Goal: Download file/media: Obtain a digital file from the website

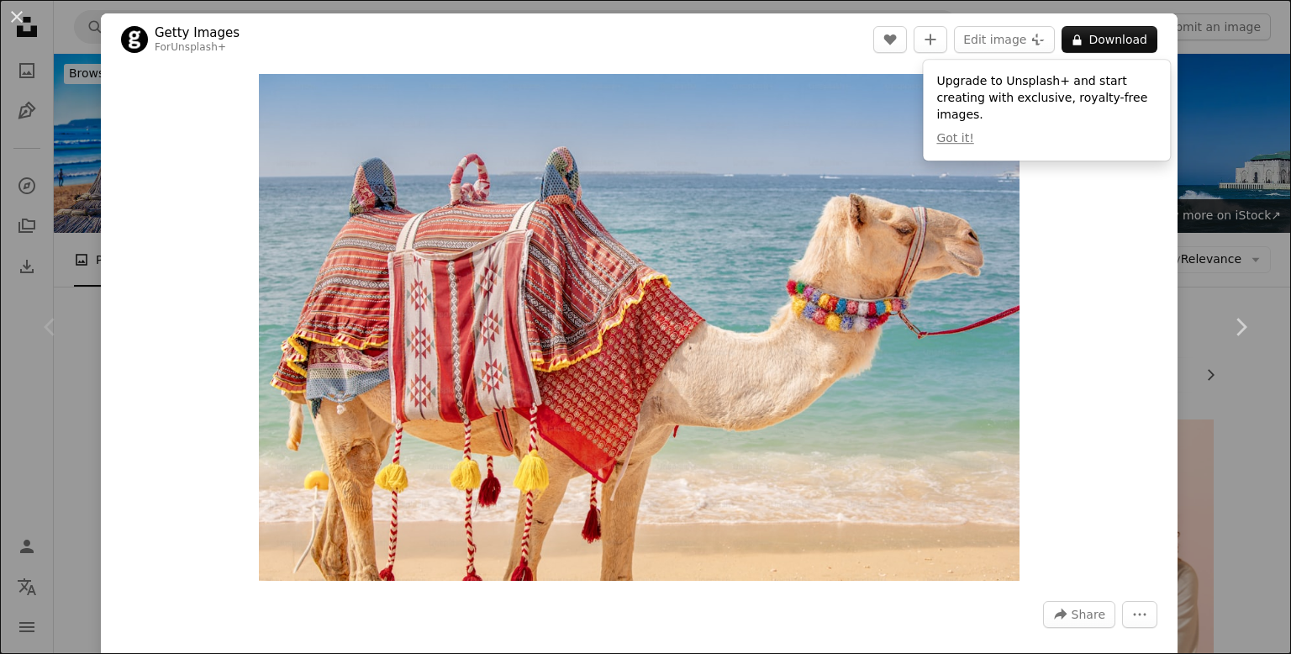
scroll to position [242, 0]
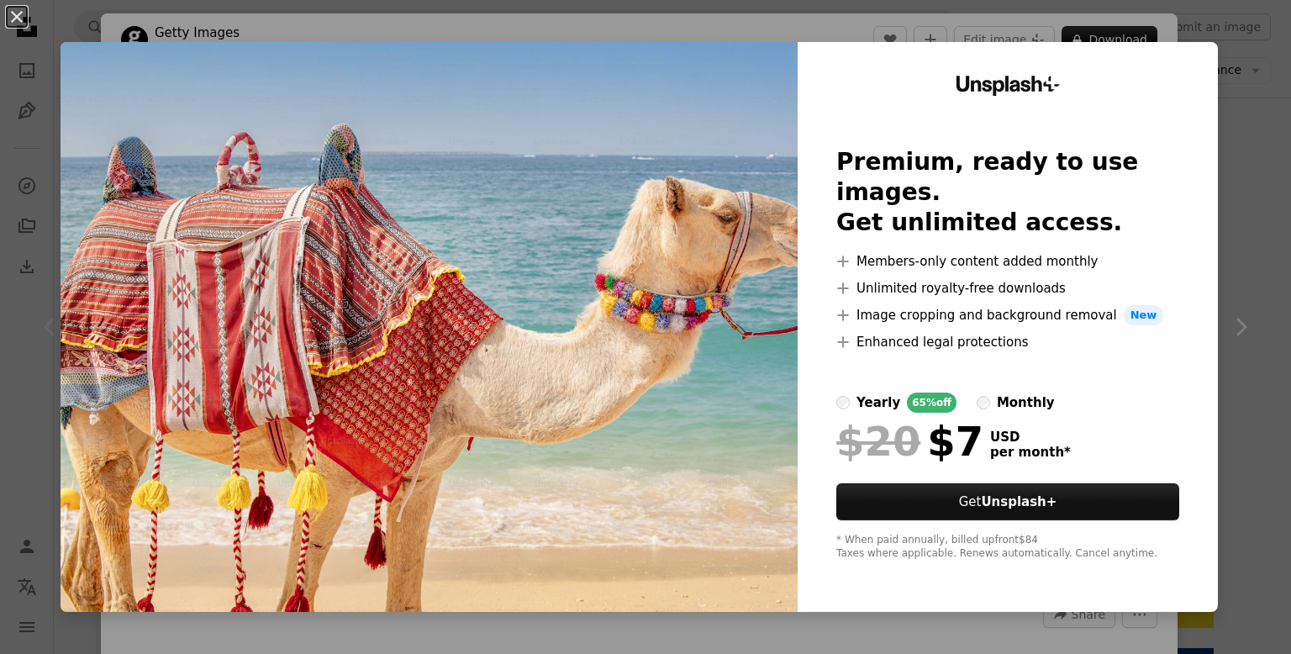
click at [459, 219] on img at bounding box center [429, 327] width 737 height 570
click at [17, 16] on button "An X shape" at bounding box center [17, 17] width 20 height 20
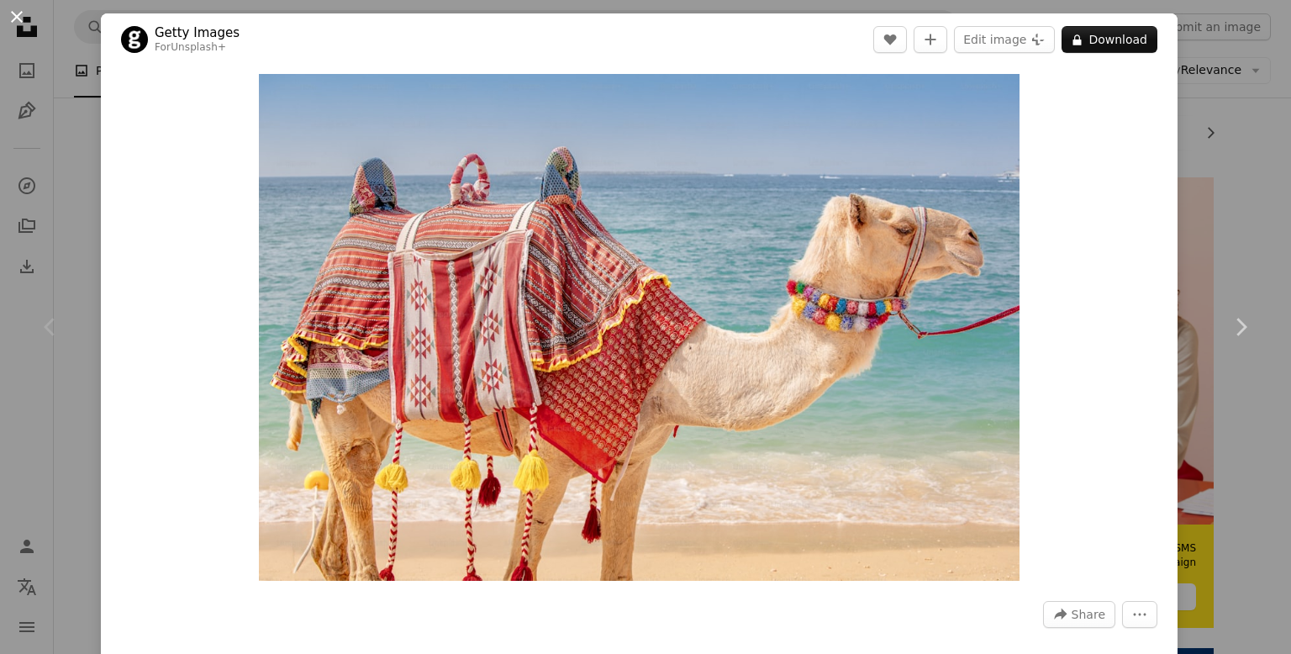
click at [17, 22] on button "An X shape" at bounding box center [17, 17] width 20 height 20
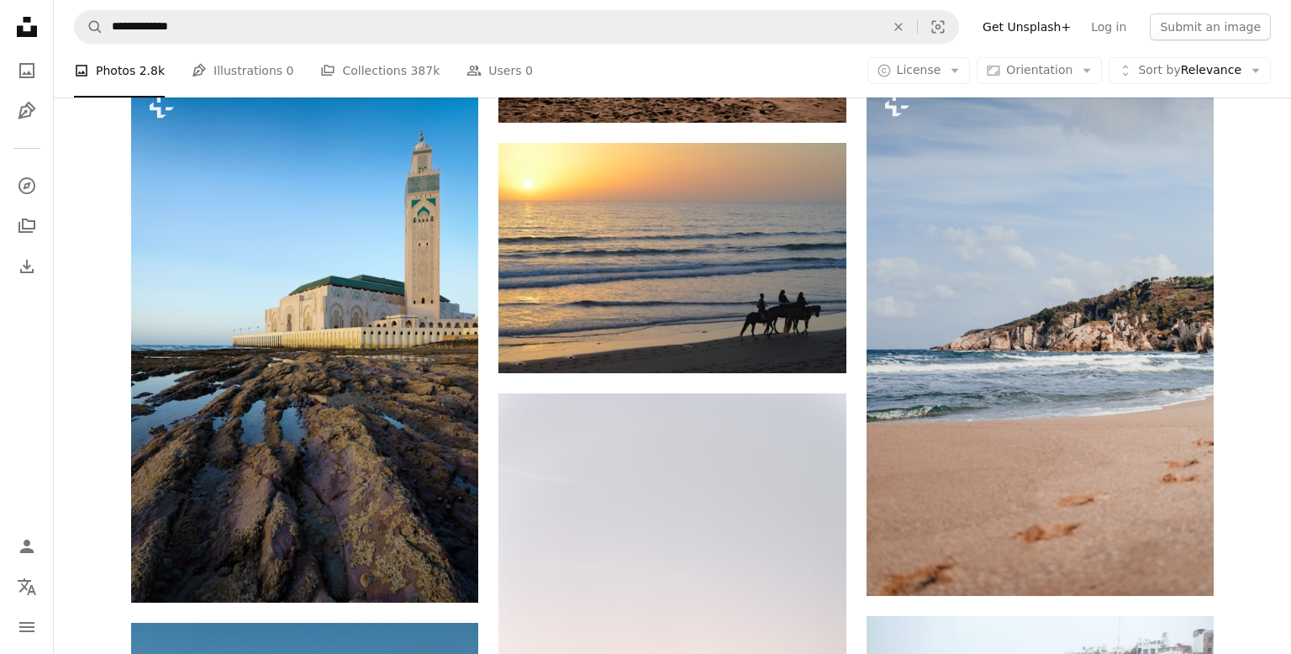
scroll to position [1100, 0]
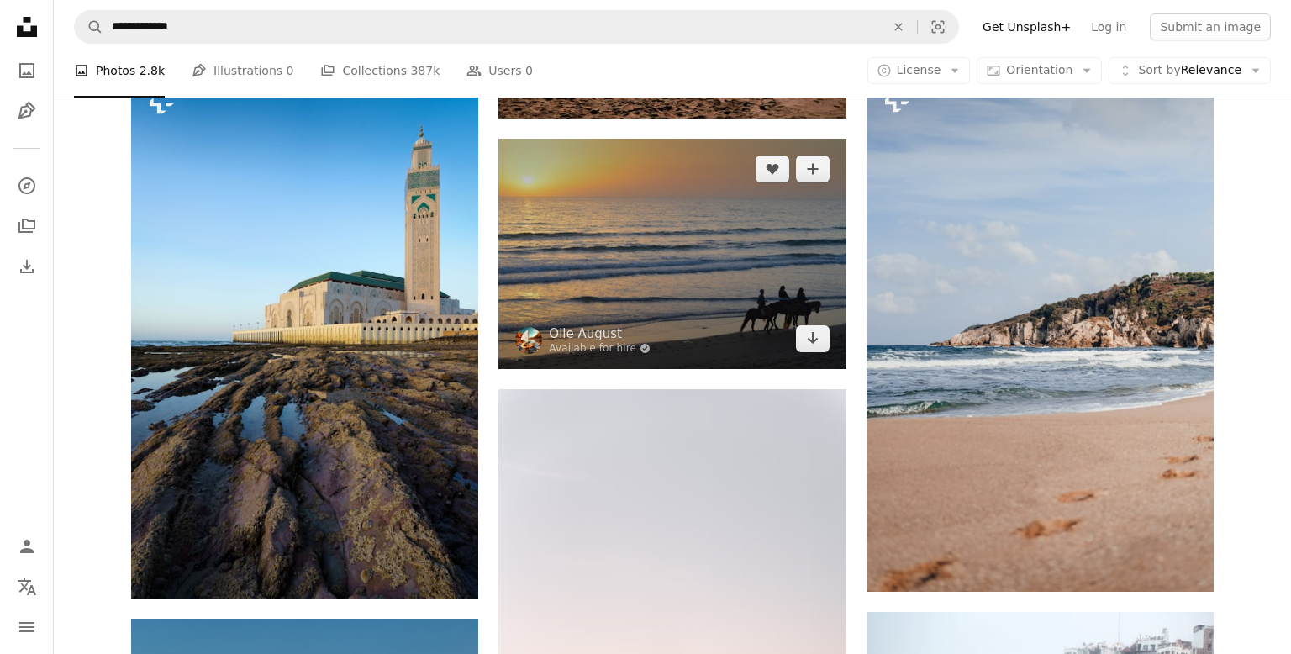
click at [677, 237] on img at bounding box center [672, 254] width 347 height 230
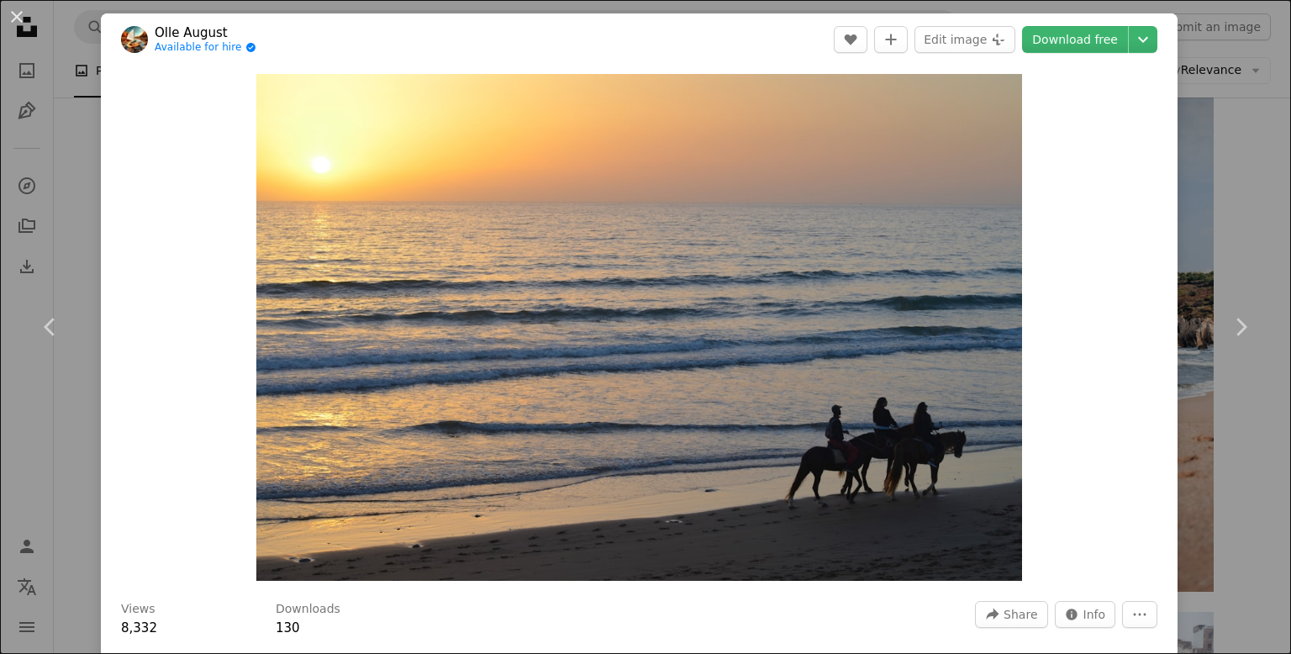
click at [1270, 238] on div "An X shape Chevron left Chevron right Olle August Available for hire A checkmar…" at bounding box center [645, 327] width 1291 height 654
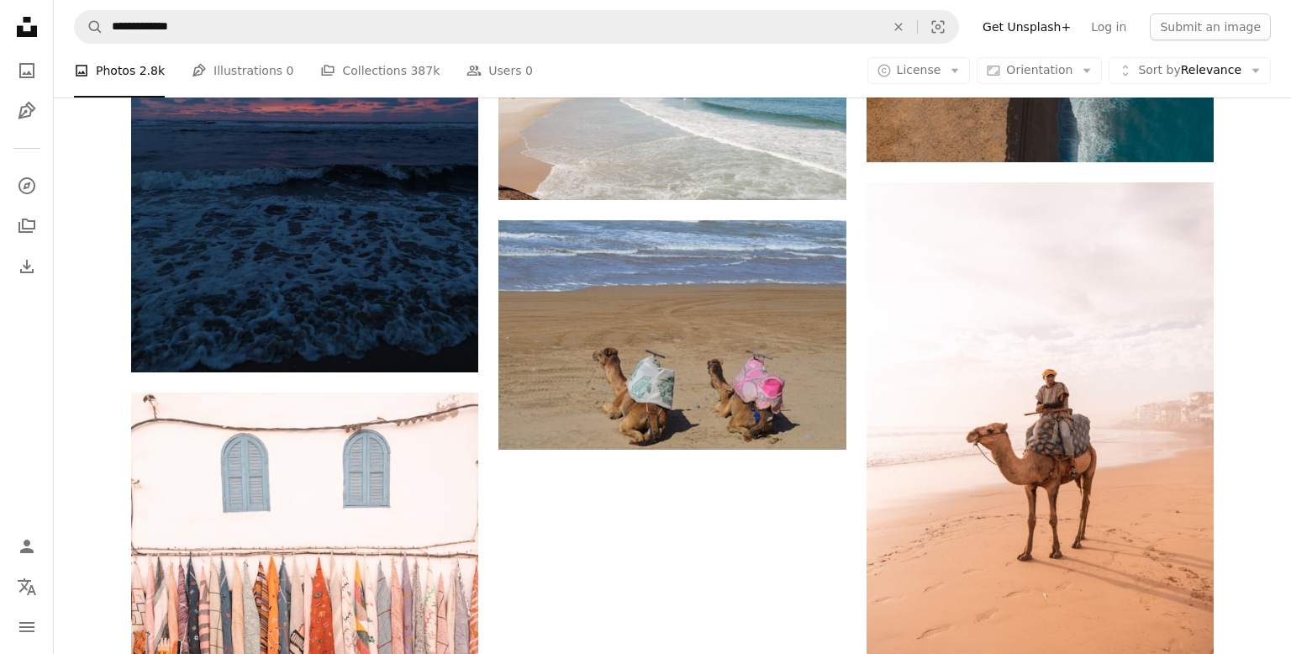
scroll to position [2060, 0]
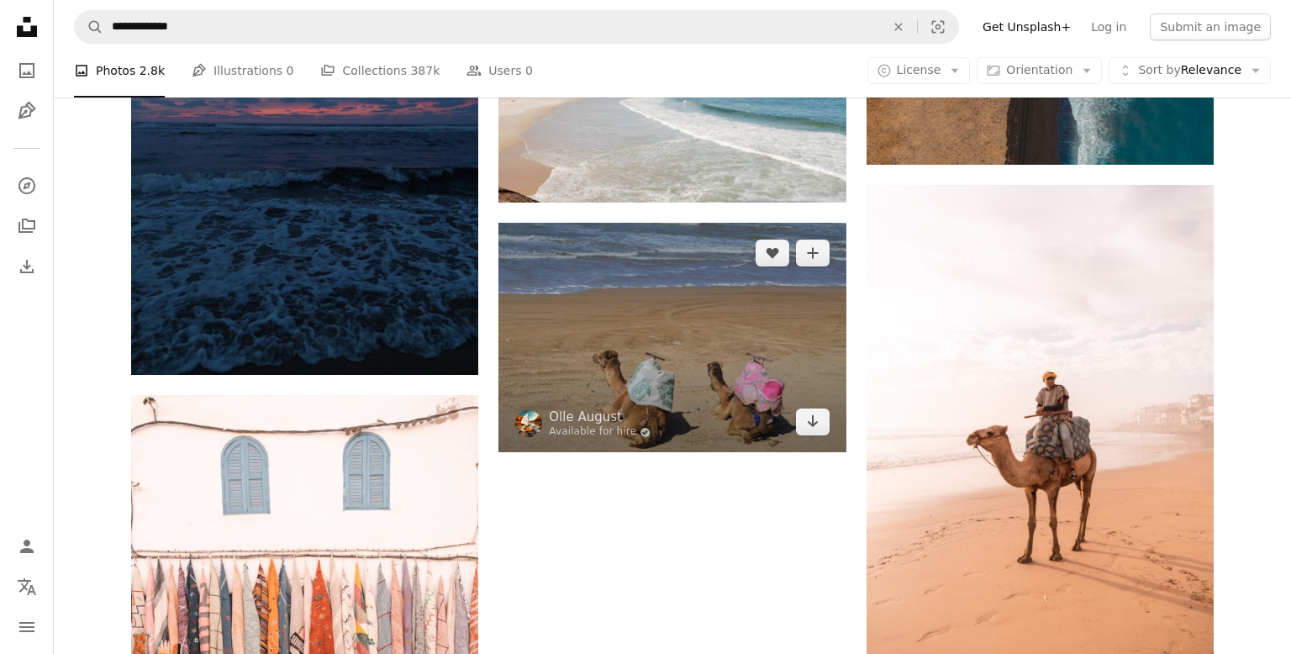
click at [709, 340] on img at bounding box center [672, 338] width 347 height 230
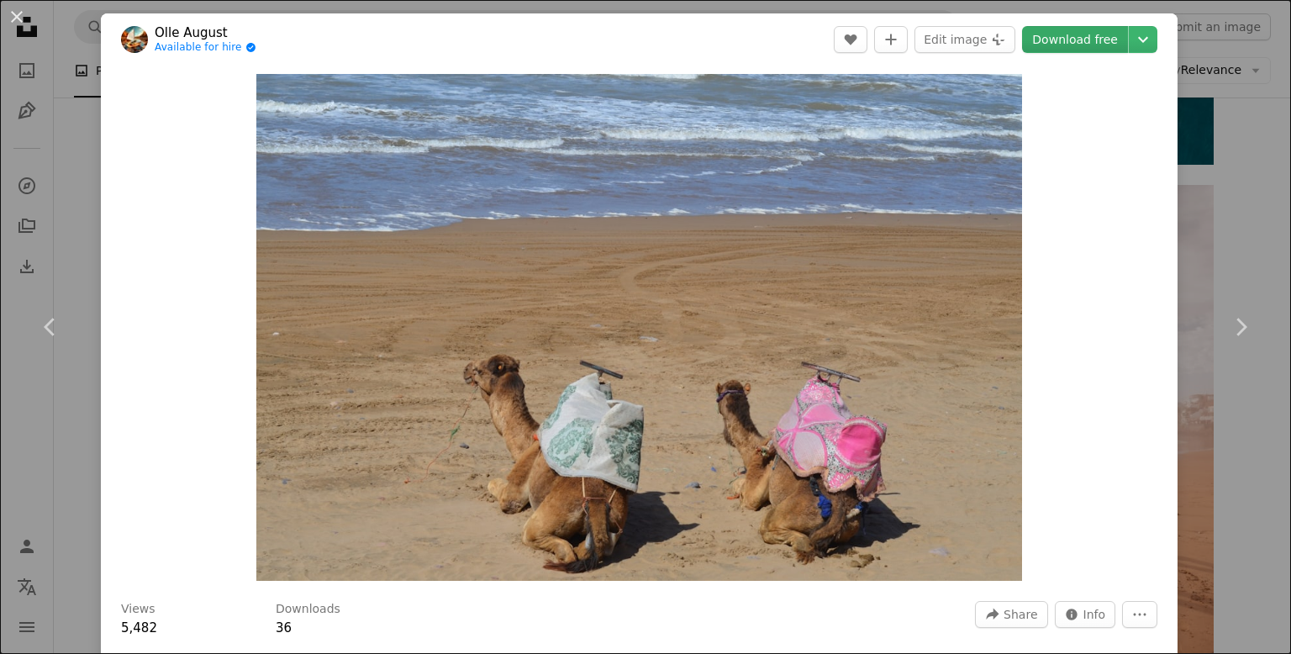
click at [1075, 46] on link "Download free" at bounding box center [1075, 39] width 106 height 27
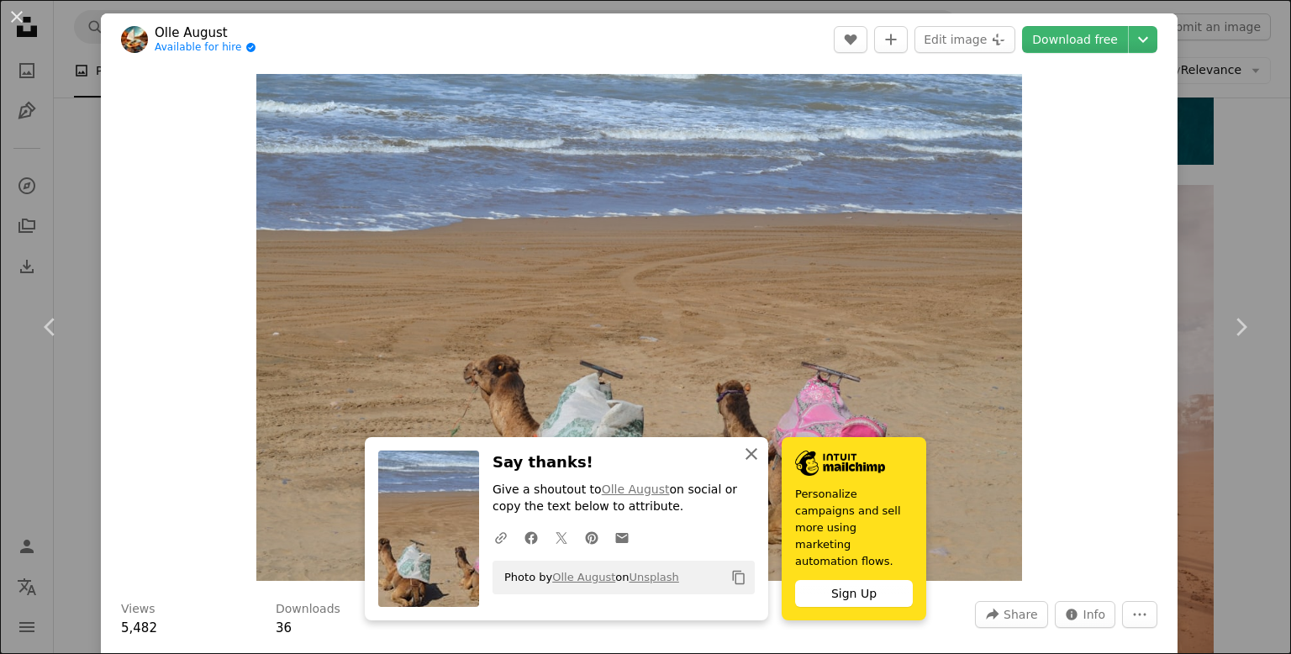
click at [743, 464] on icon "An X shape" at bounding box center [751, 454] width 20 height 20
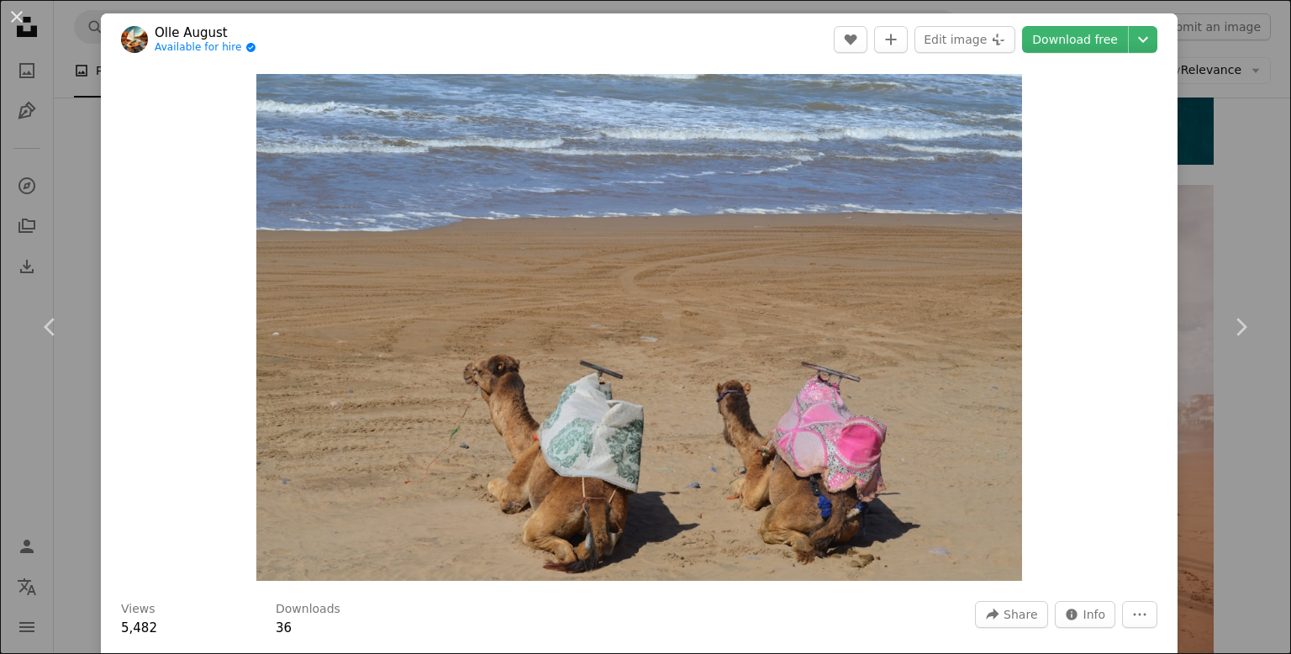
click at [48, 150] on div "An X shape Chevron left Chevron right Olle August Available for hire A checkmar…" at bounding box center [645, 327] width 1291 height 654
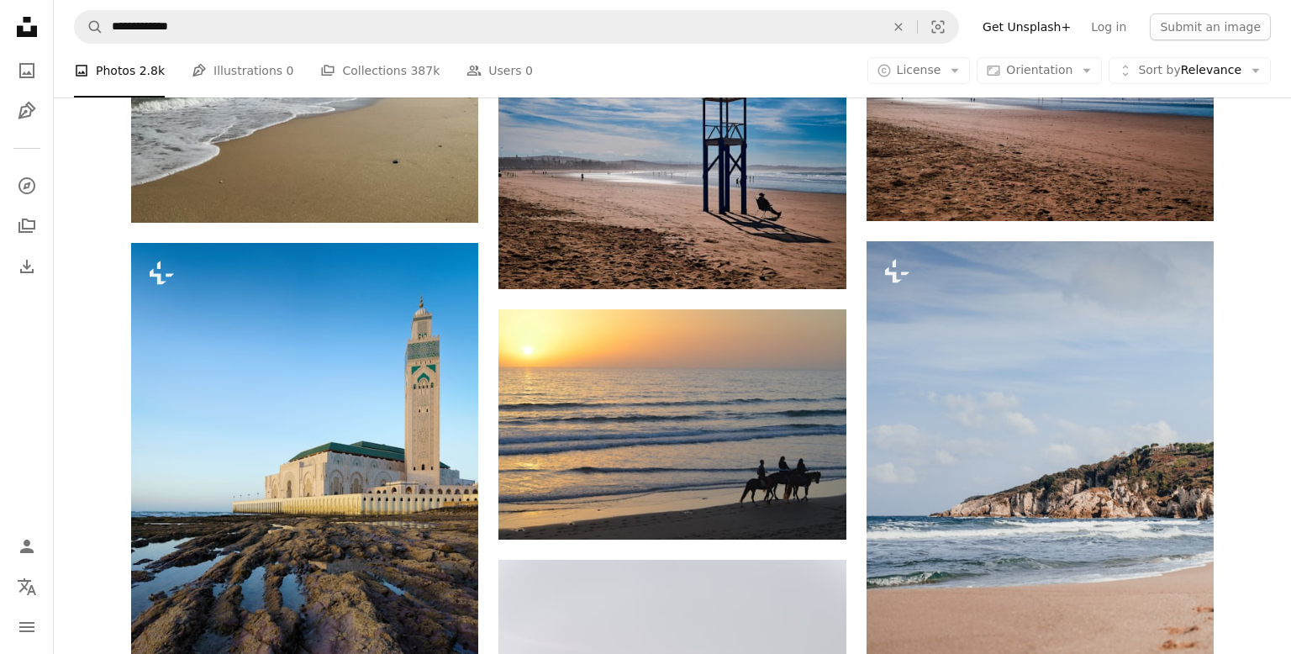
scroll to position [926, 0]
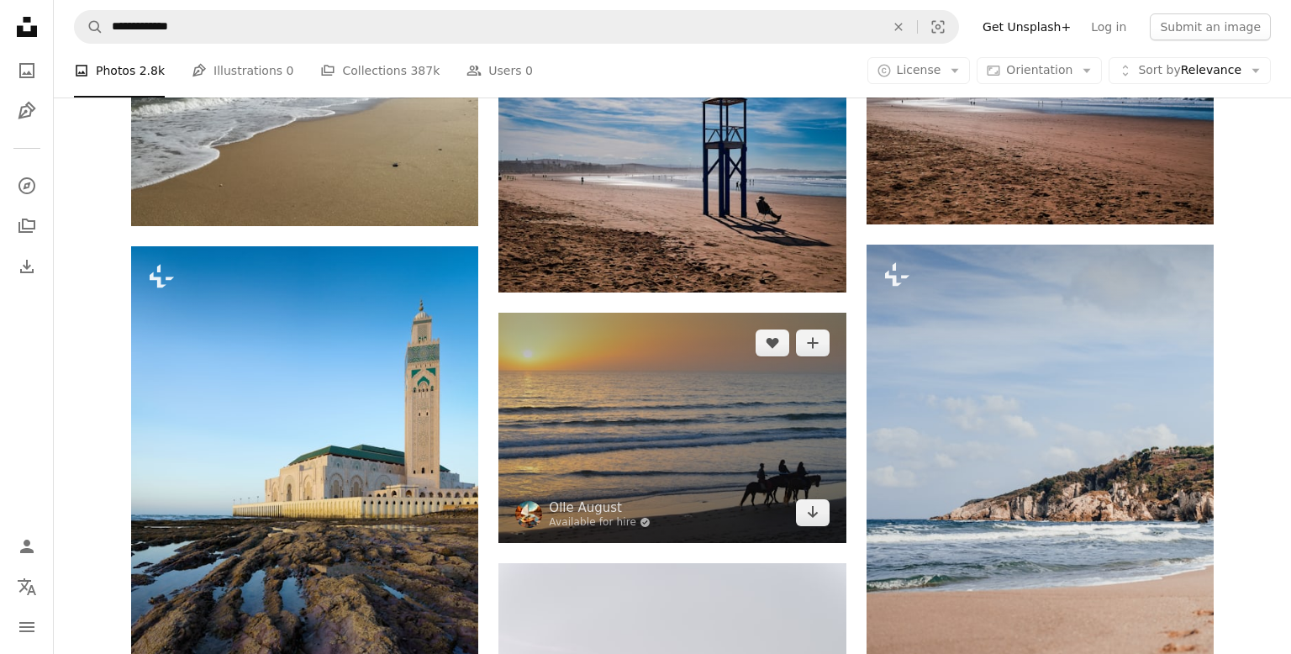
click at [654, 346] on img at bounding box center [672, 428] width 347 height 230
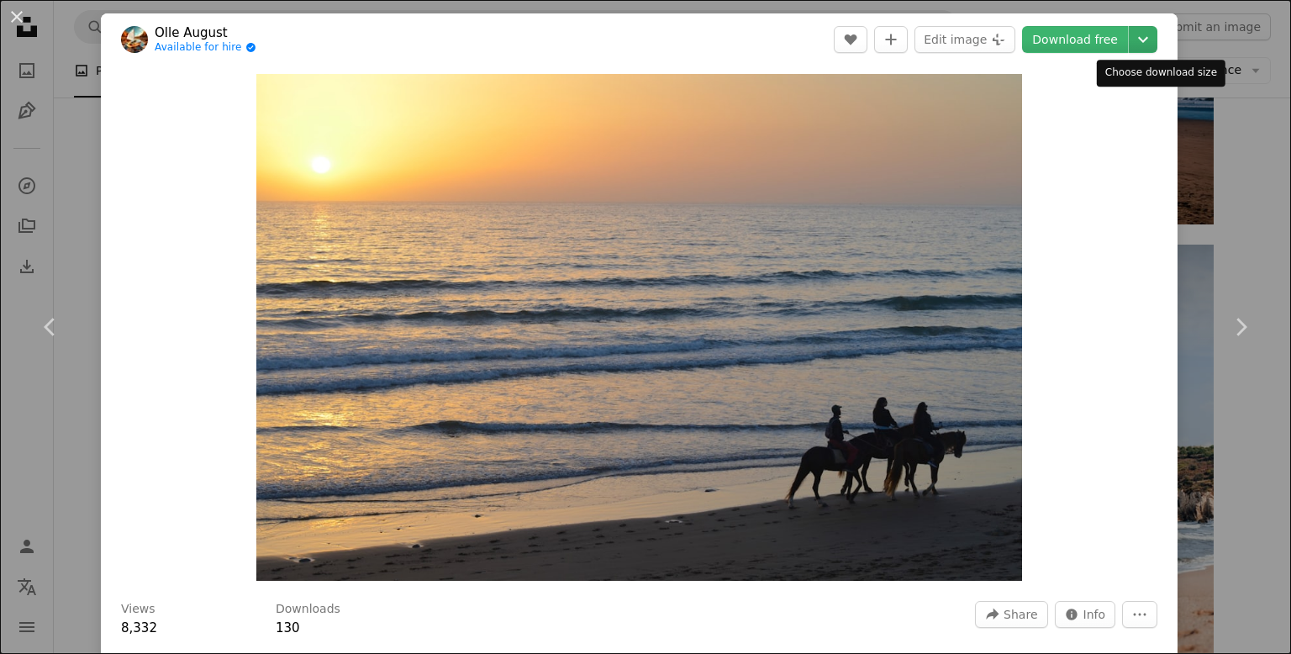
click at [1155, 50] on button "Chevron down" at bounding box center [1143, 39] width 29 height 27
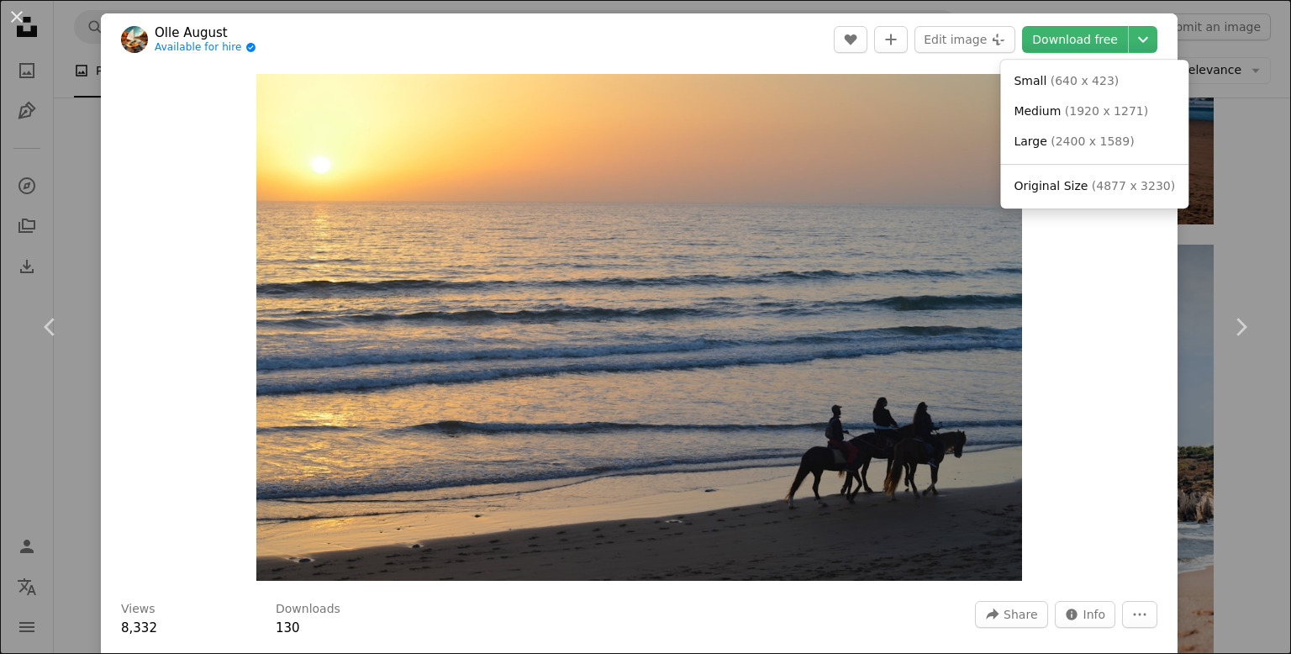
click at [1101, 40] on dialog "An X shape Chevron left Chevron right Olle August Available for hire A checkmar…" at bounding box center [645, 327] width 1291 height 654
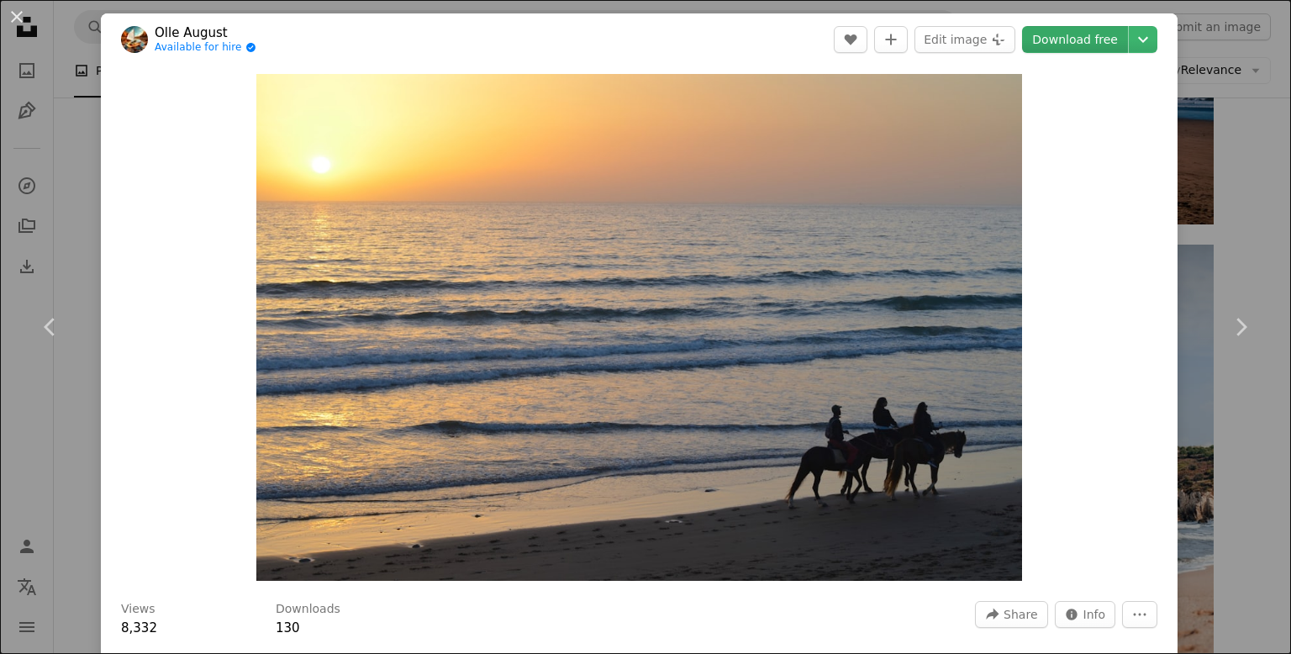
click at [1088, 40] on link "Download free" at bounding box center [1075, 39] width 106 height 27
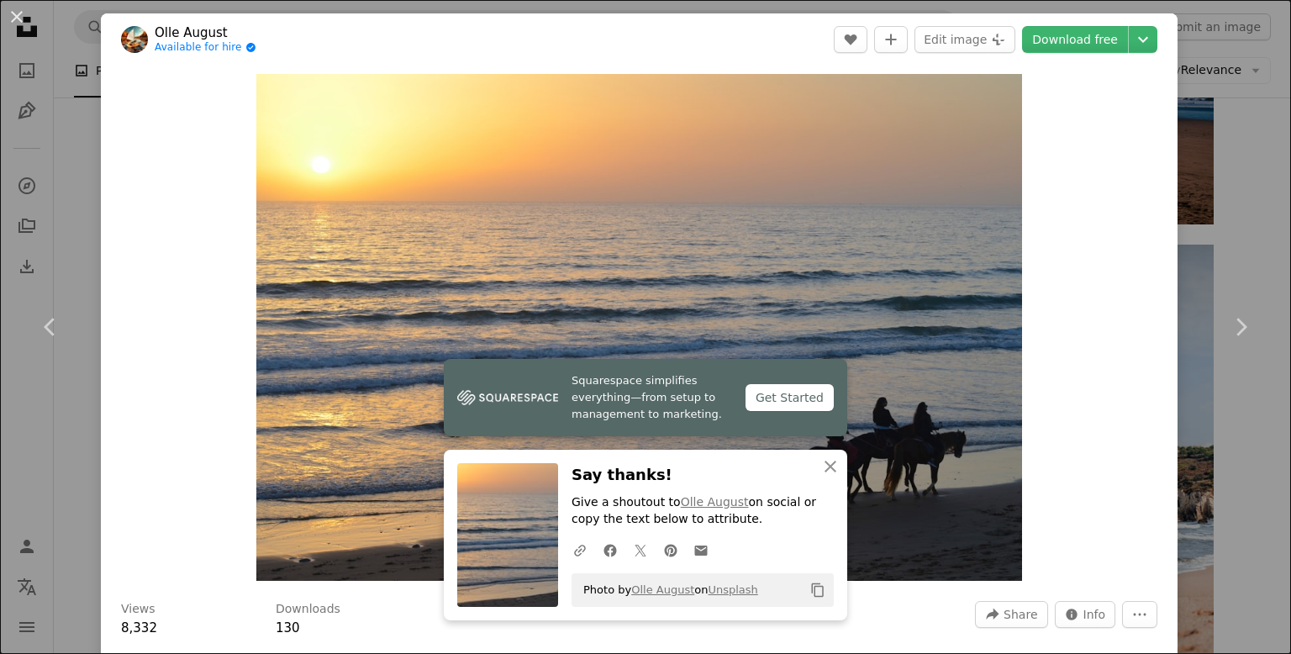
click at [1253, 170] on div "An X shape Chevron left Chevron right Squarespace simplifies everything—from se…" at bounding box center [645, 327] width 1291 height 654
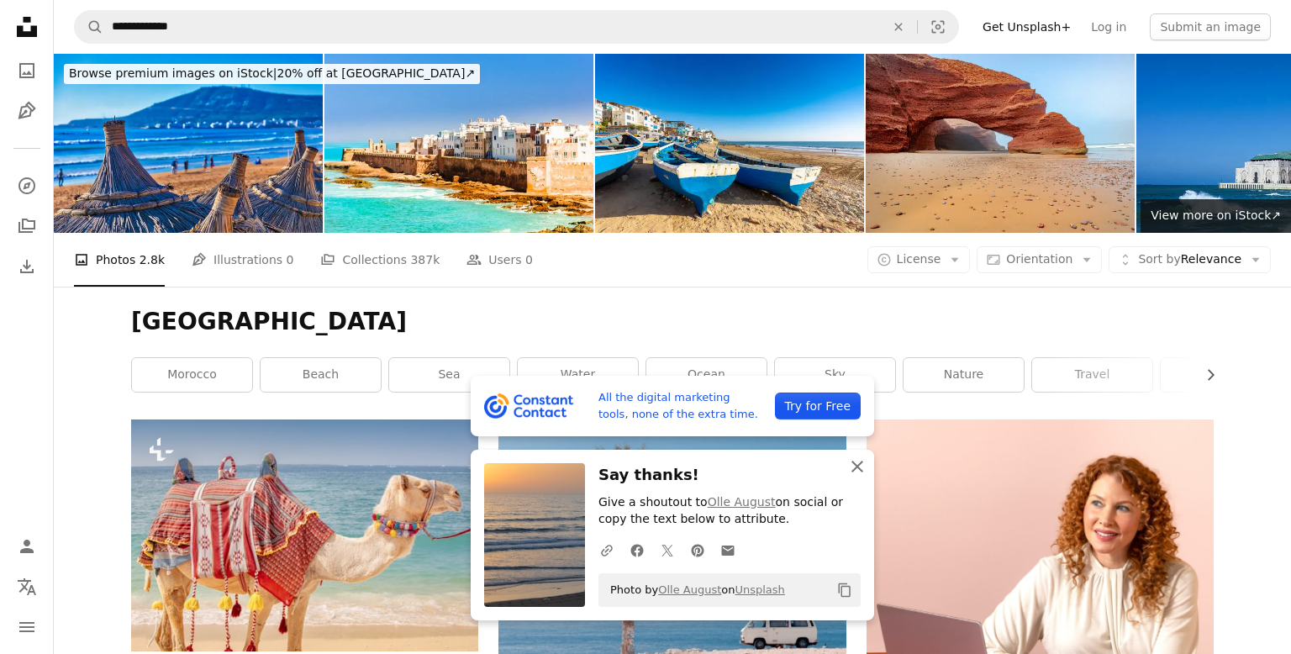
click at [856, 469] on icon "An X shape" at bounding box center [857, 466] width 20 height 20
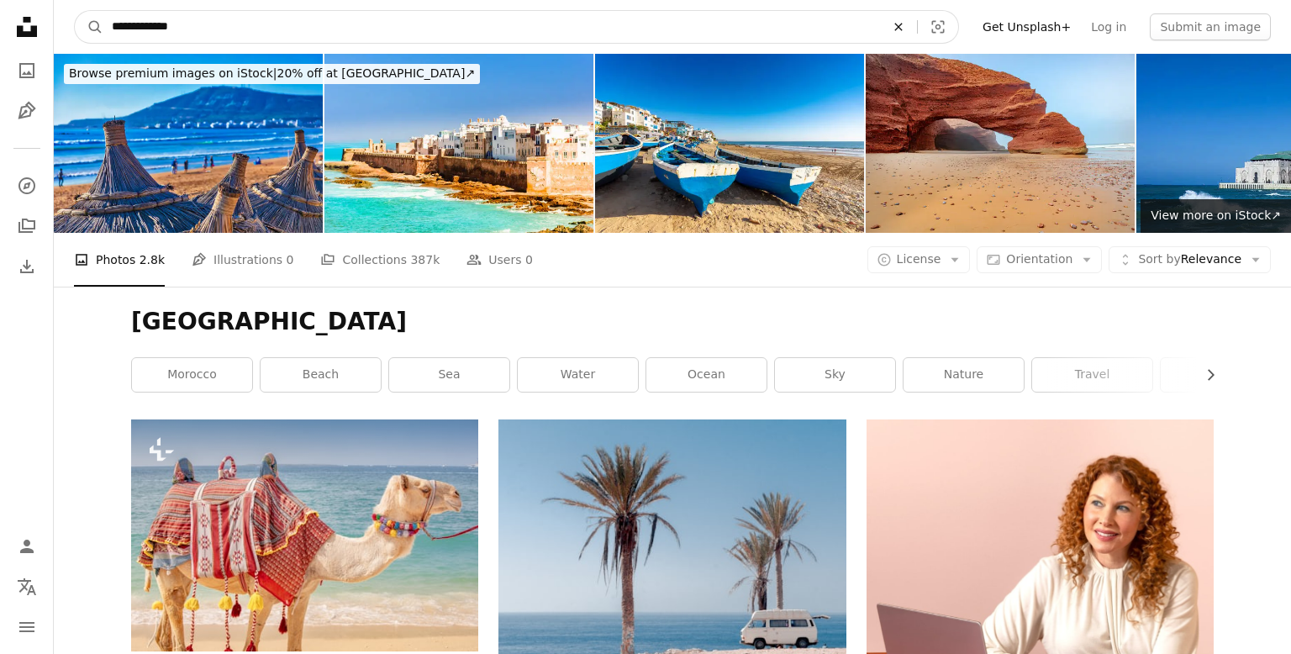
click at [917, 30] on icon "An X shape" at bounding box center [898, 26] width 37 height 13
type input "**********"
click at [75, 11] on button "A magnifying glass" at bounding box center [89, 27] width 29 height 32
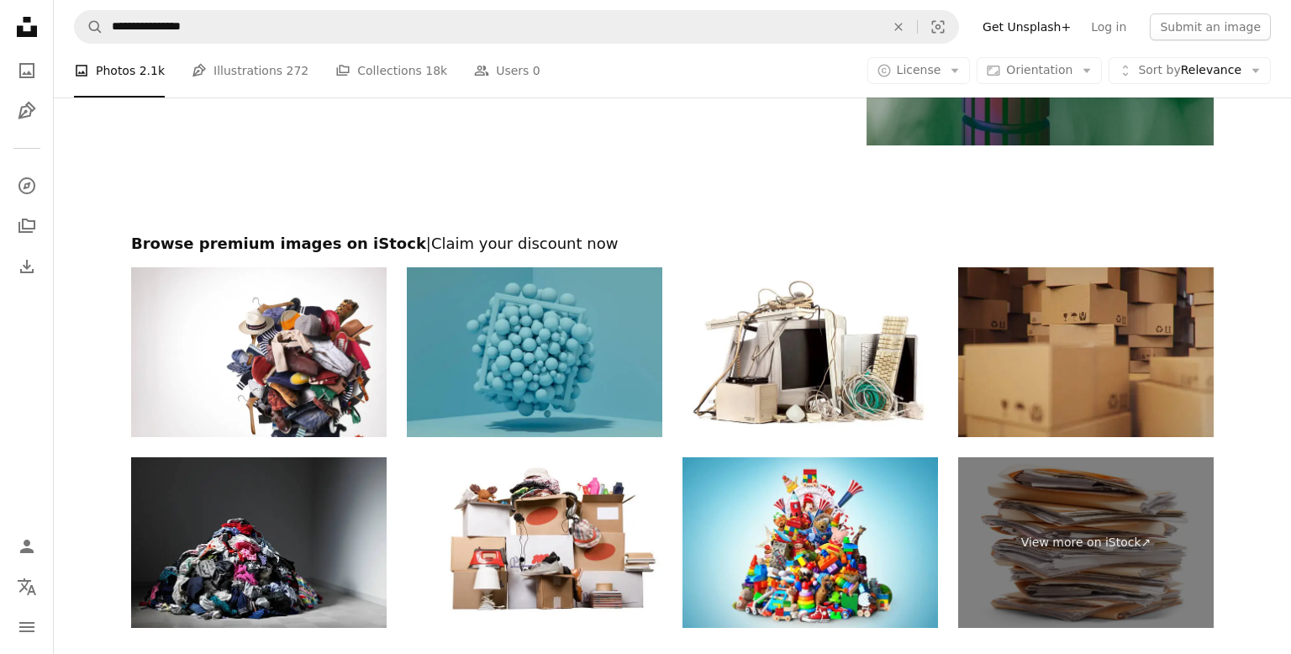
scroll to position [3559, 0]
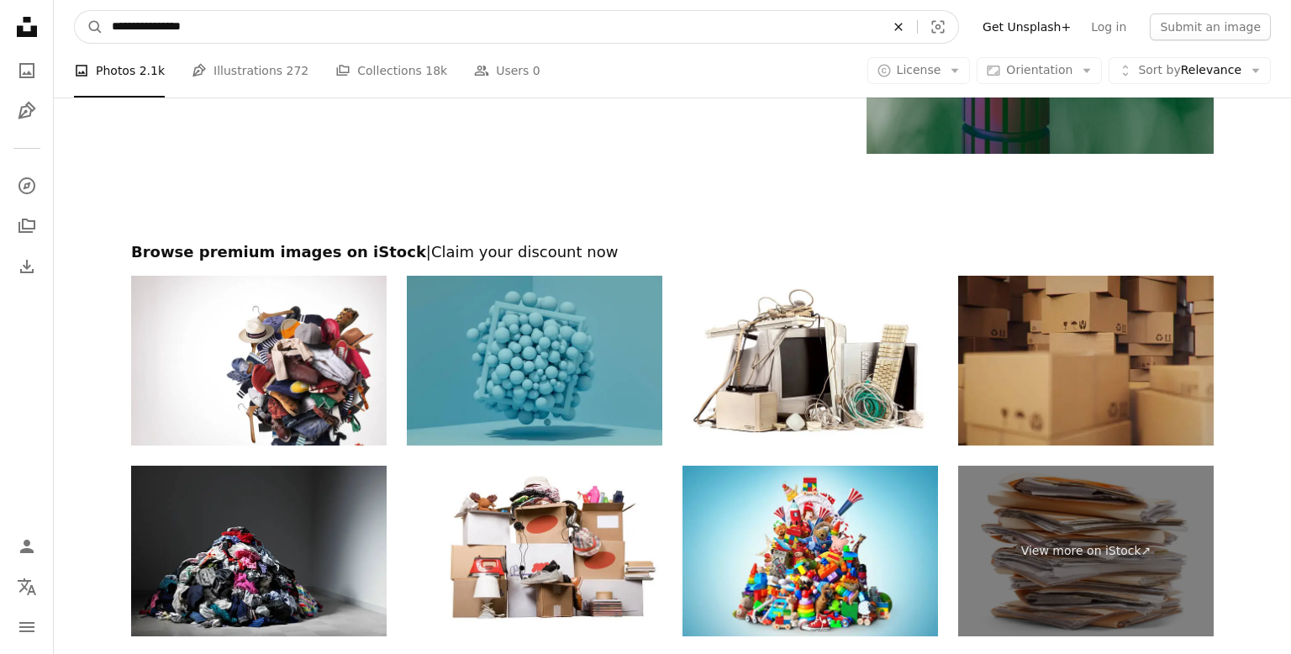
click at [917, 28] on icon "An X shape" at bounding box center [898, 26] width 37 height 13
type input "*"
type input "*********"
click at [75, 11] on button "A magnifying glass" at bounding box center [89, 27] width 29 height 32
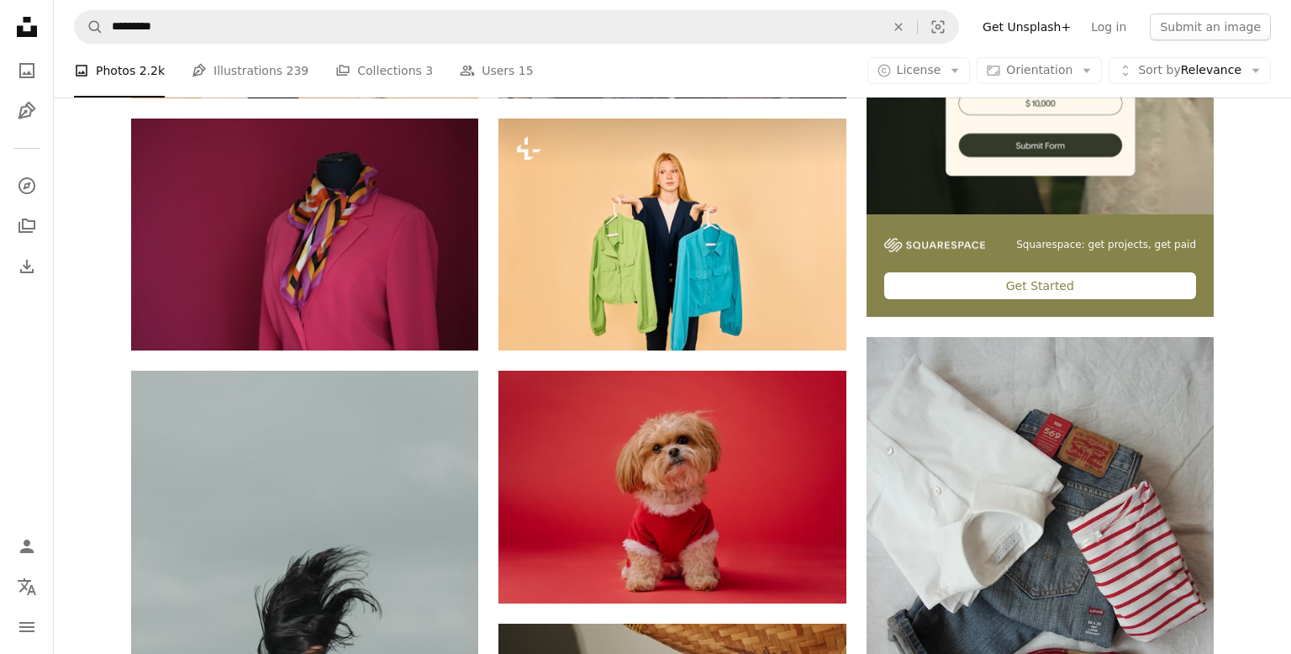
scroll to position [555, 0]
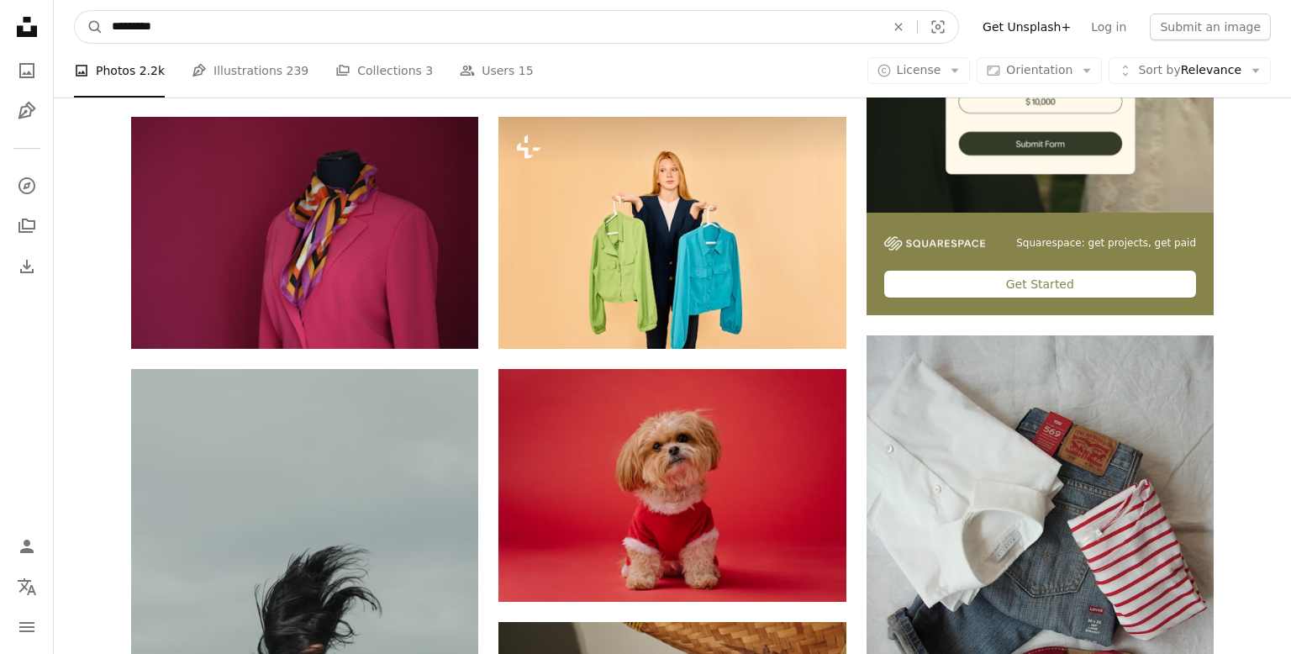
click at [427, 22] on input "*********" at bounding box center [491, 27] width 777 height 32
type input "**********"
click at [75, 11] on button "A magnifying glass" at bounding box center [89, 27] width 29 height 32
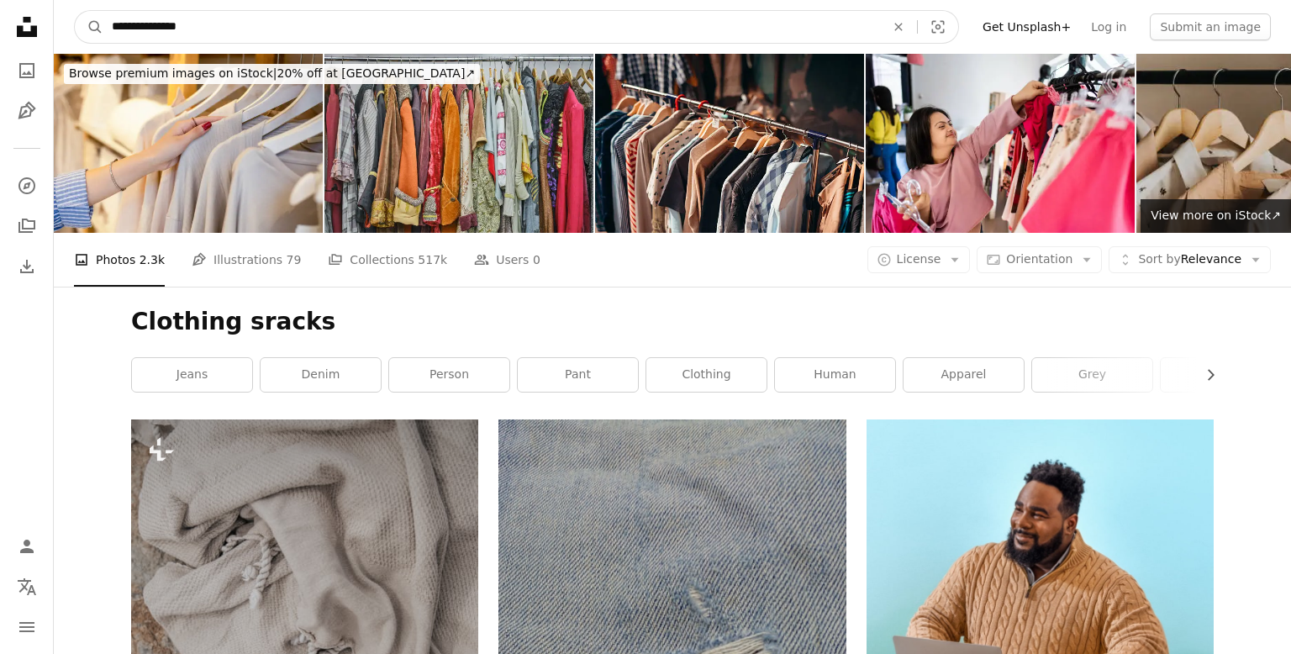
click at [166, 30] on input "**********" at bounding box center [491, 27] width 777 height 32
type input "**********"
click at [75, 11] on button "A magnifying glass" at bounding box center [89, 27] width 29 height 32
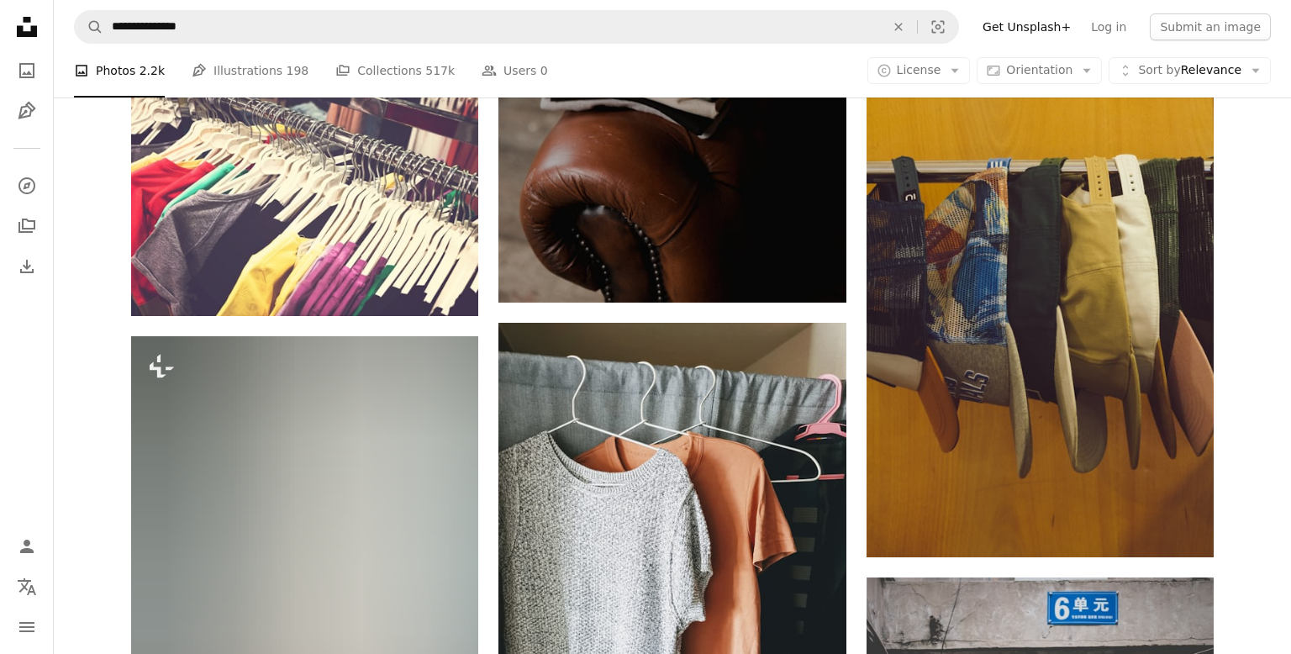
scroll to position [1348, 0]
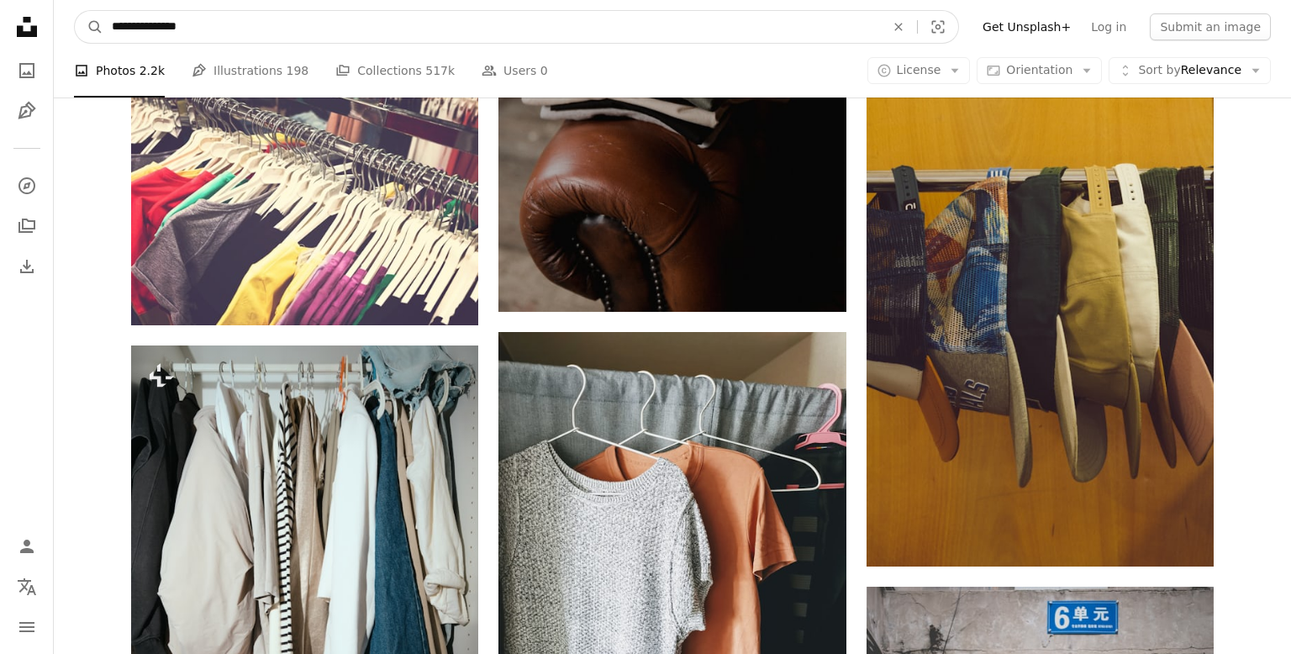
click at [140, 29] on input "**********" at bounding box center [491, 27] width 777 height 32
type input "*"
type input "**********"
click at [75, 11] on button "A magnifying glass" at bounding box center [89, 27] width 29 height 32
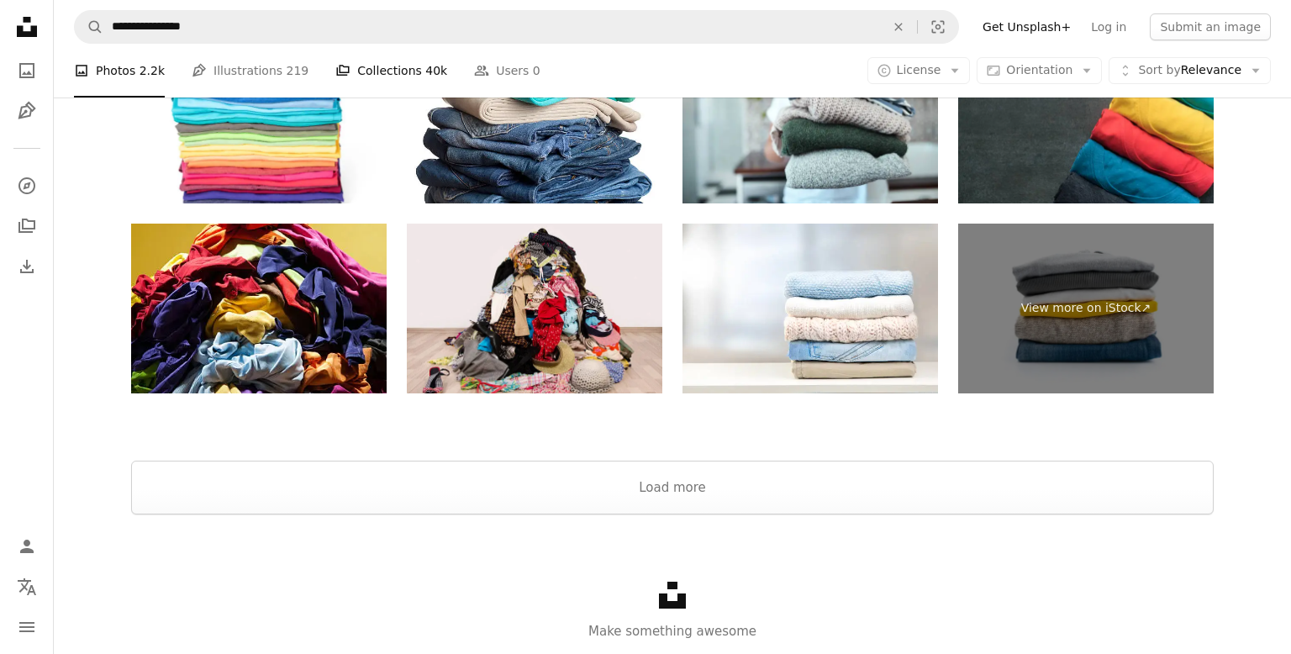
scroll to position [3664, 0]
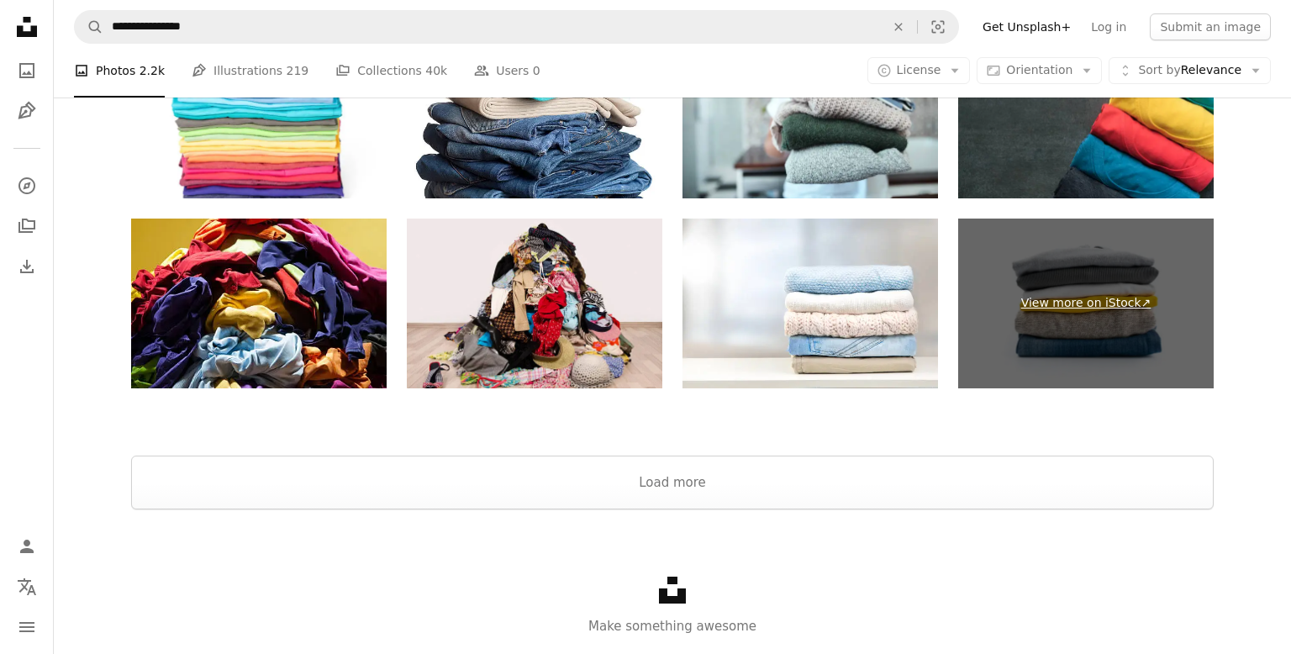
click at [1033, 330] on link "View more on iStock ↗" at bounding box center [1086, 304] width 256 height 171
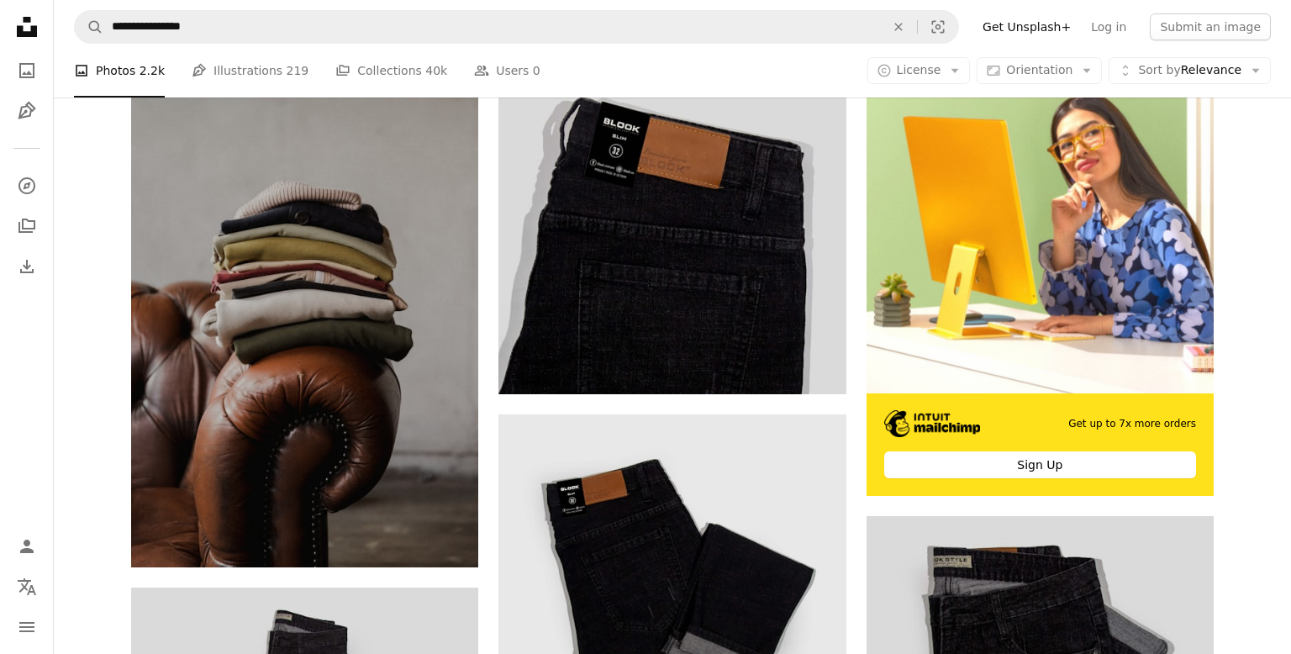
scroll to position [376, 0]
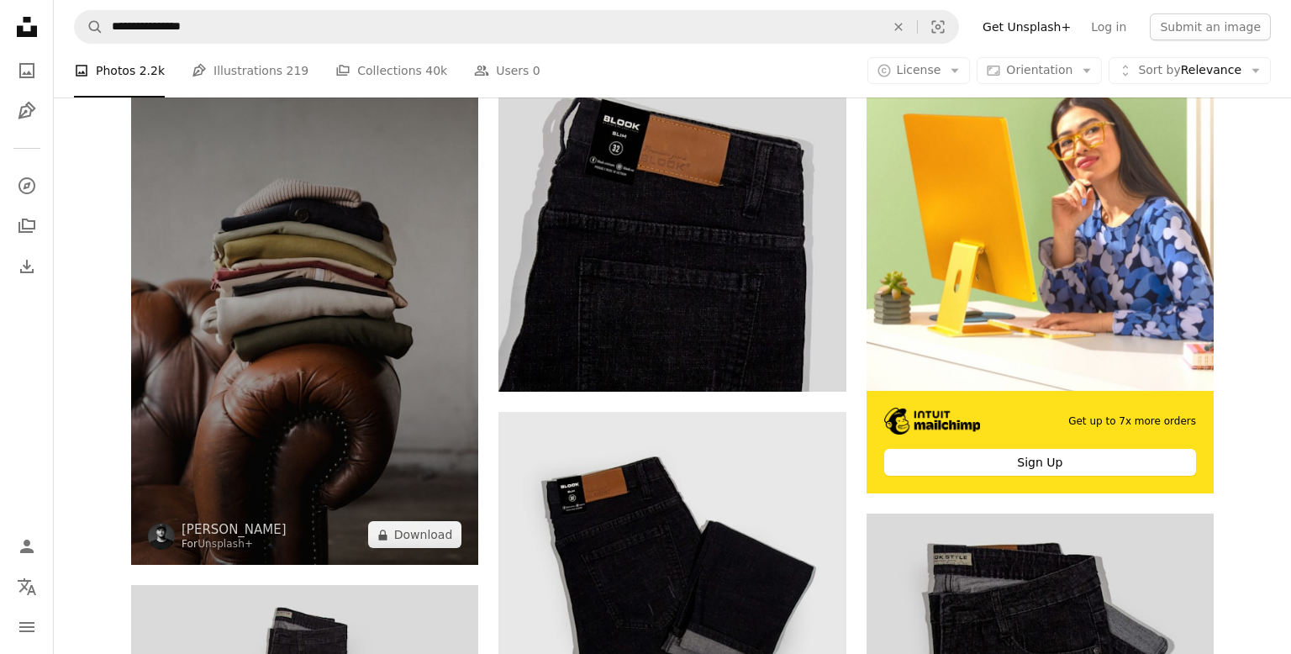
click at [409, 419] on img at bounding box center [304, 304] width 347 height 521
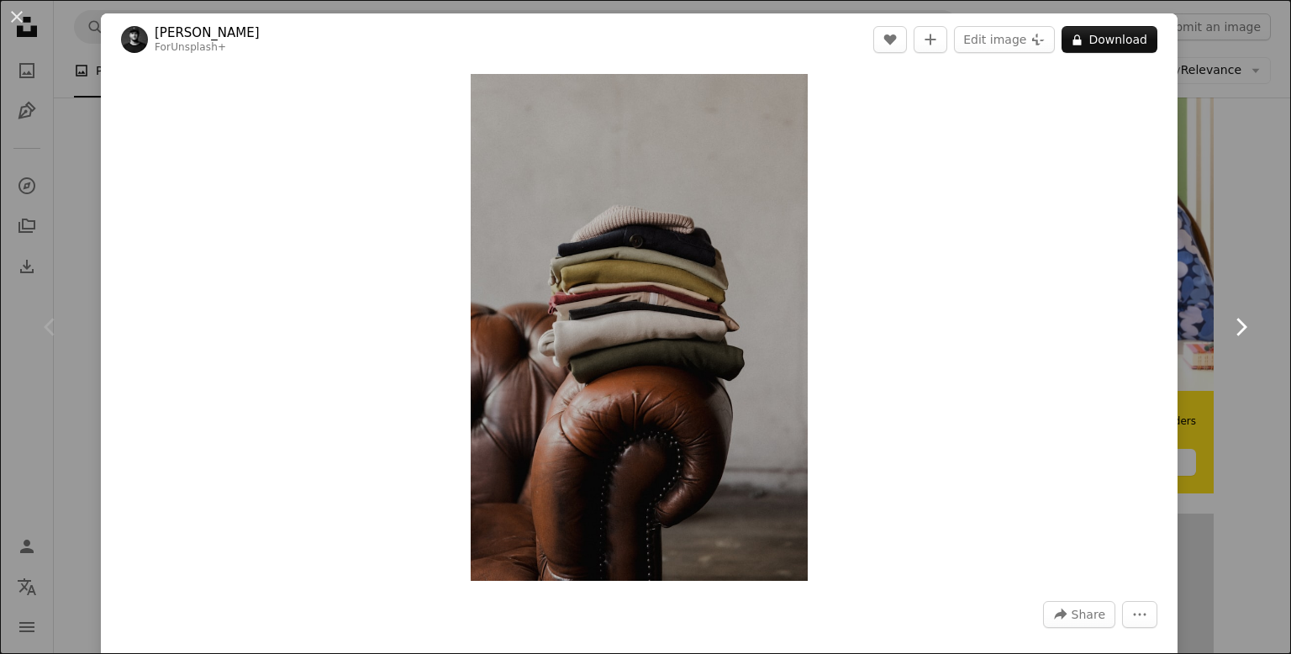
click at [1240, 314] on icon "Chevron right" at bounding box center [1240, 327] width 27 height 27
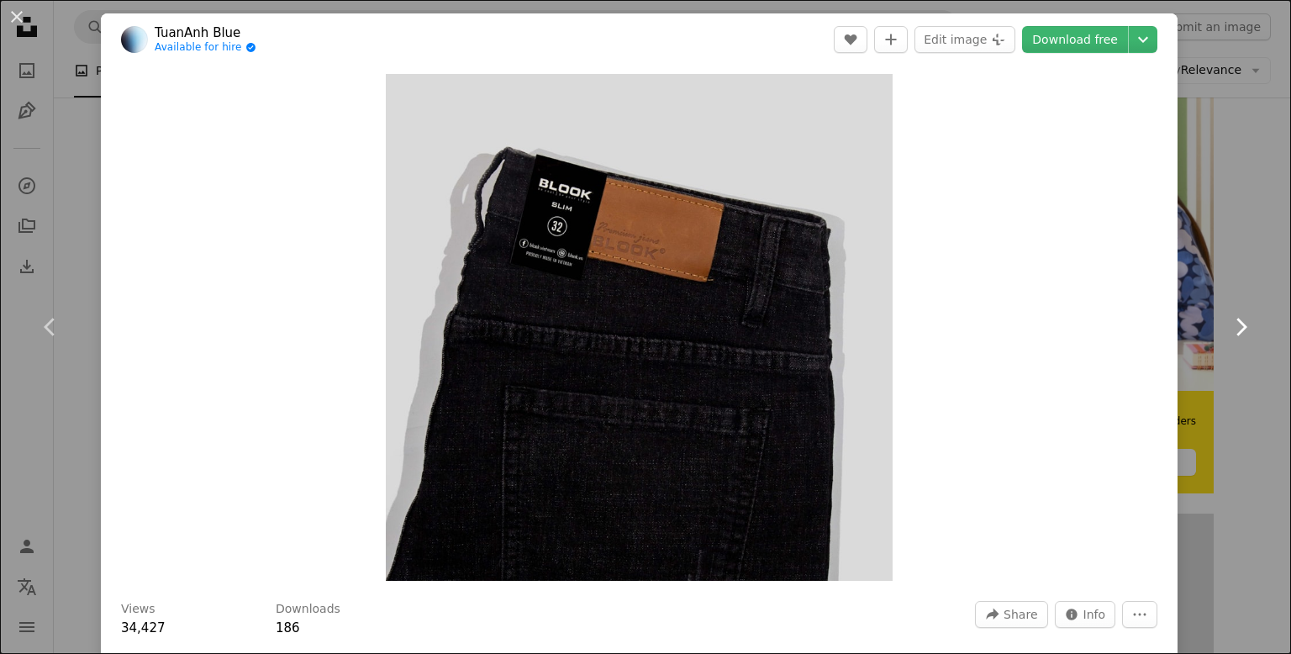
click at [1234, 327] on icon "Chevron right" at bounding box center [1240, 327] width 27 height 27
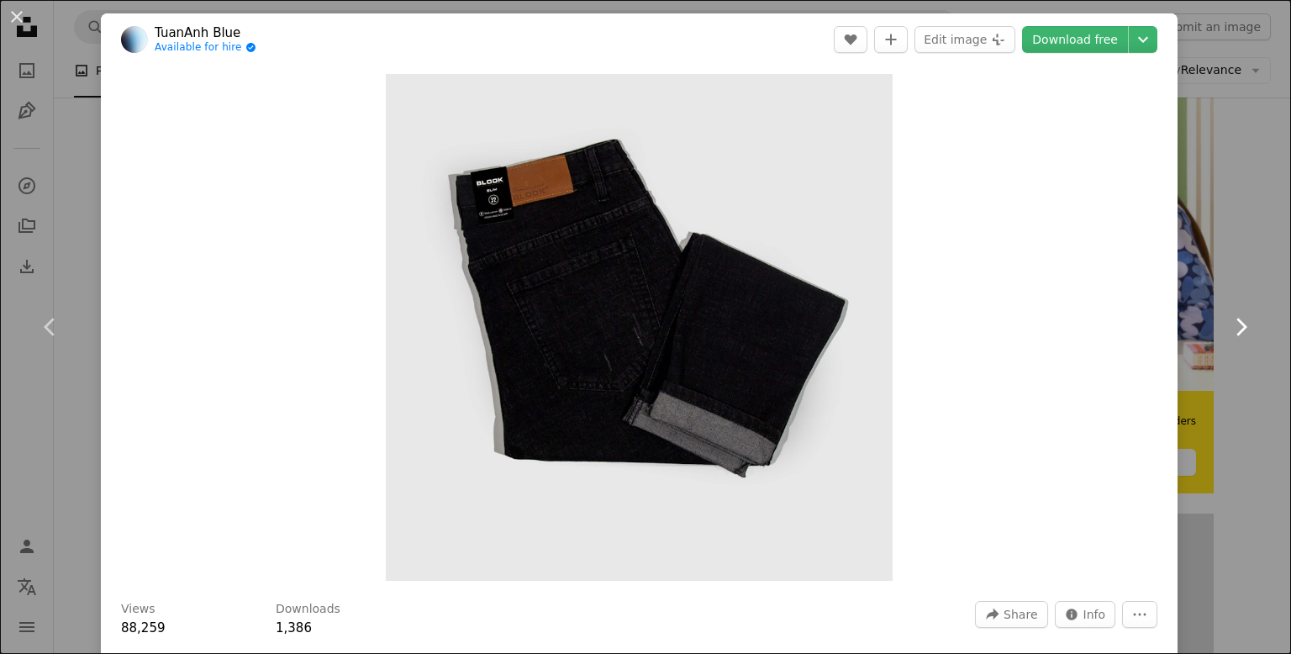
click at [1237, 334] on icon at bounding box center [1242, 327] width 11 height 18
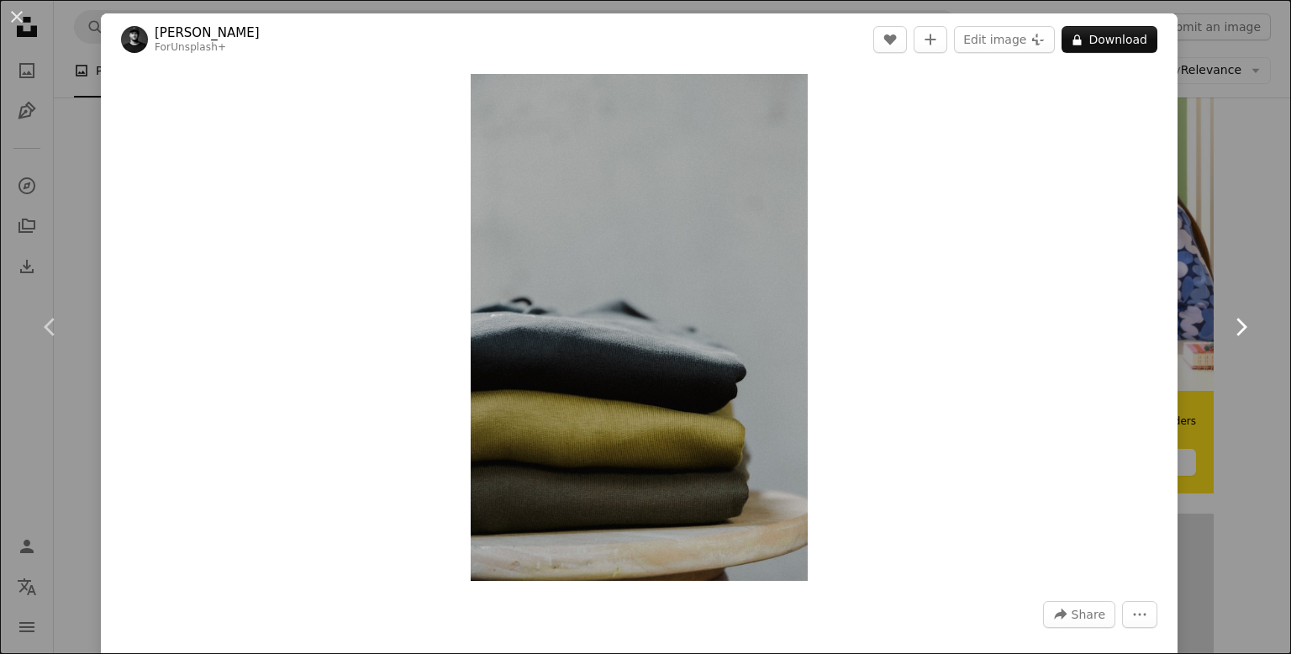
click at [1237, 335] on icon "Chevron right" at bounding box center [1240, 327] width 27 height 27
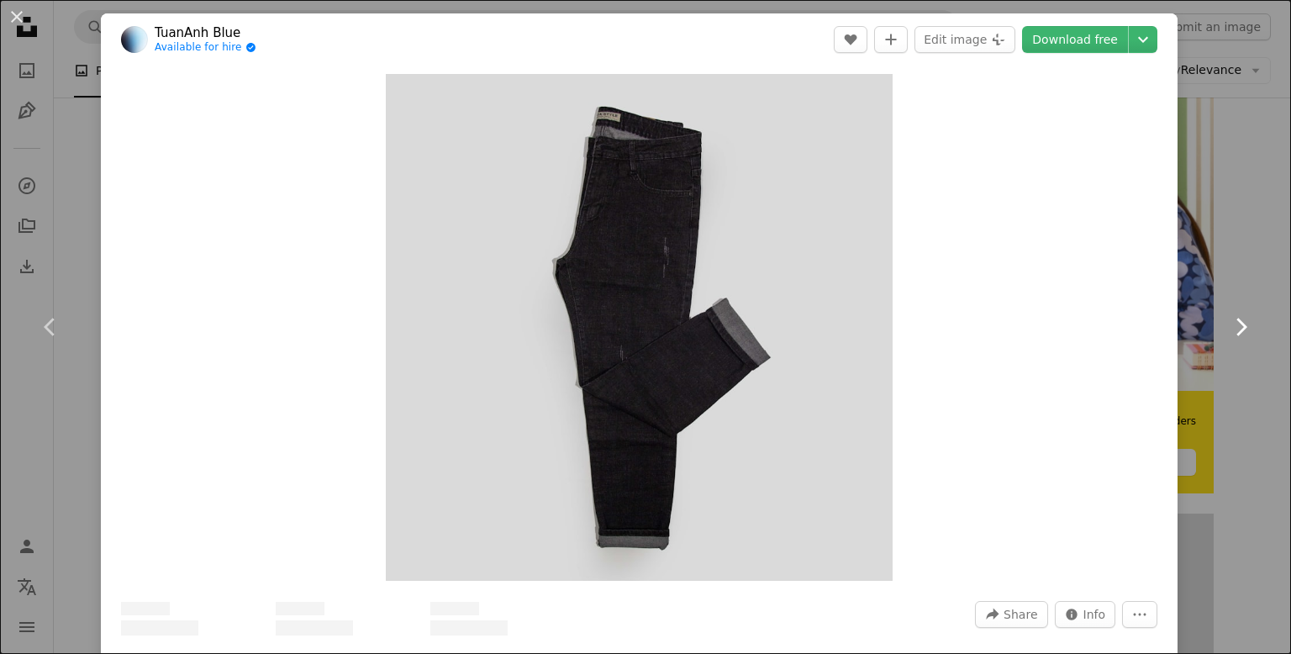
click at [1235, 326] on icon "Chevron right" at bounding box center [1240, 327] width 27 height 27
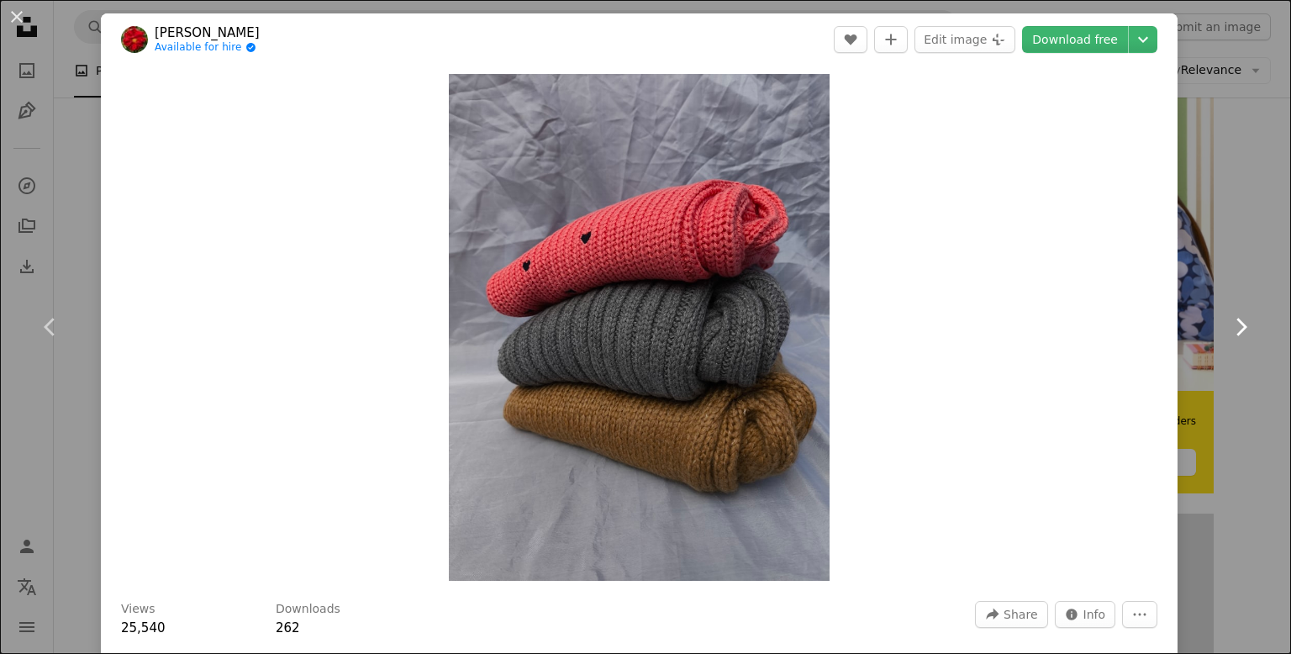
click at [1240, 327] on icon "Chevron right" at bounding box center [1240, 327] width 27 height 27
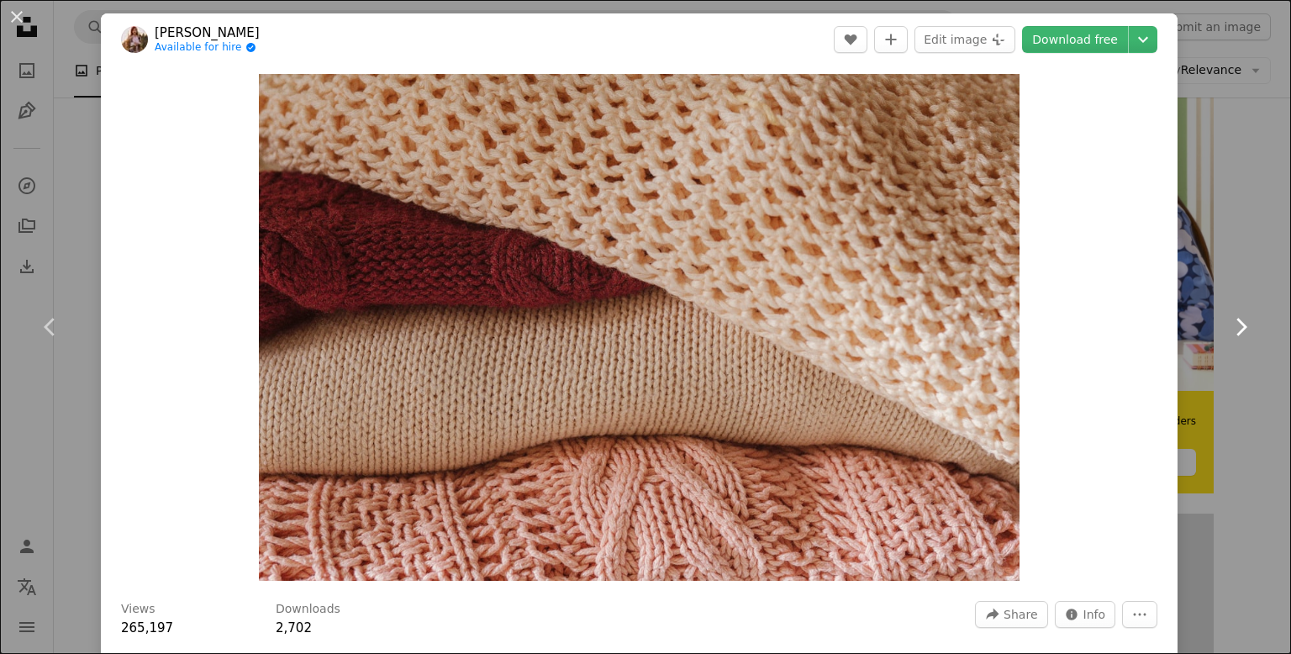
click at [1239, 326] on icon "Chevron right" at bounding box center [1240, 327] width 27 height 27
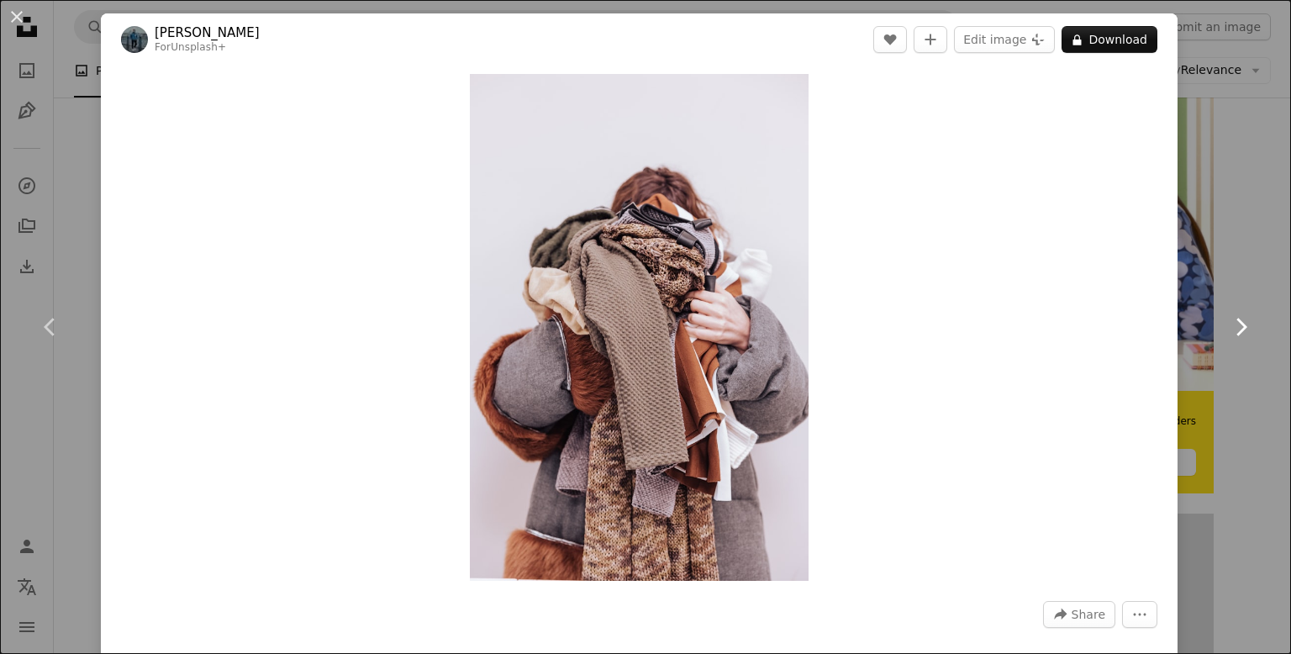
click at [1241, 326] on icon "Chevron right" at bounding box center [1240, 327] width 27 height 27
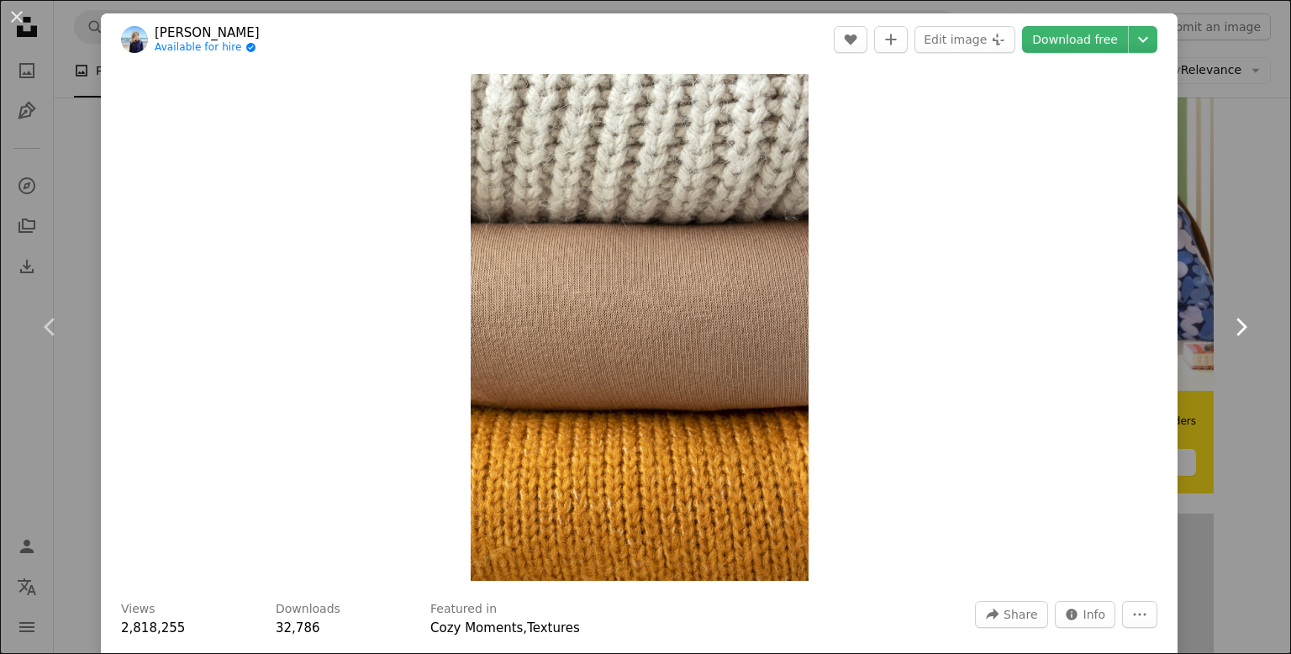
click at [1243, 325] on icon "Chevron right" at bounding box center [1240, 327] width 27 height 27
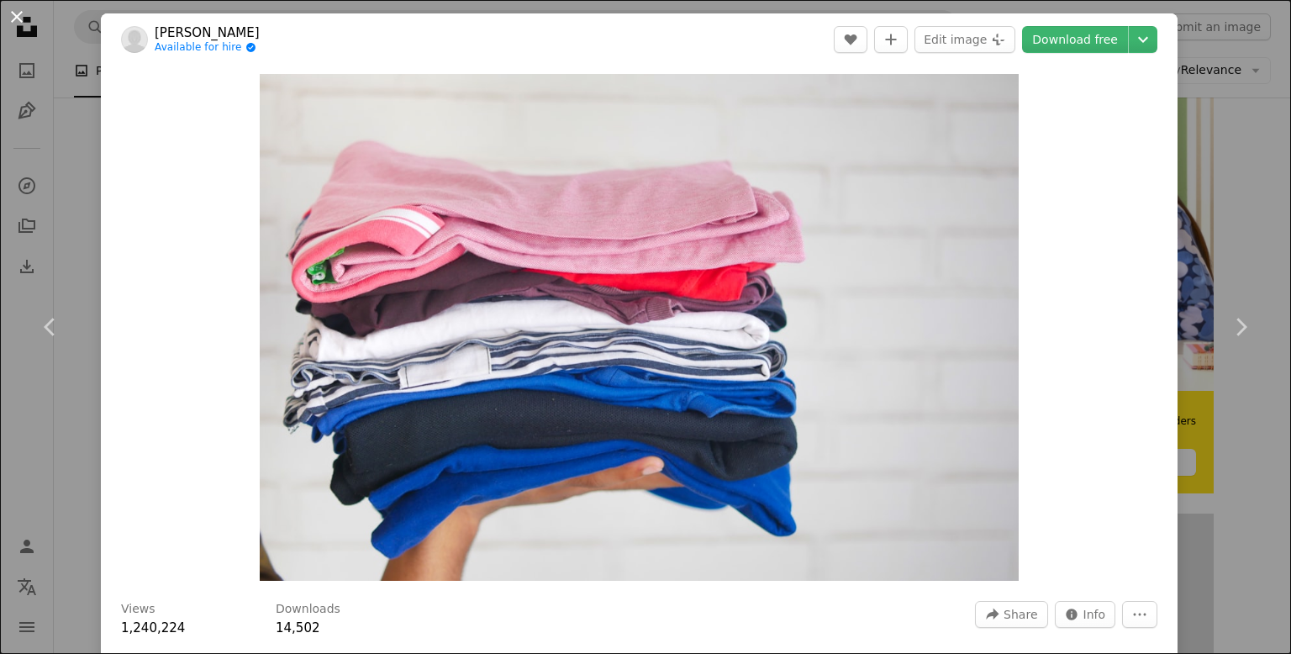
click at [18, 23] on button "An X shape" at bounding box center [17, 17] width 20 height 20
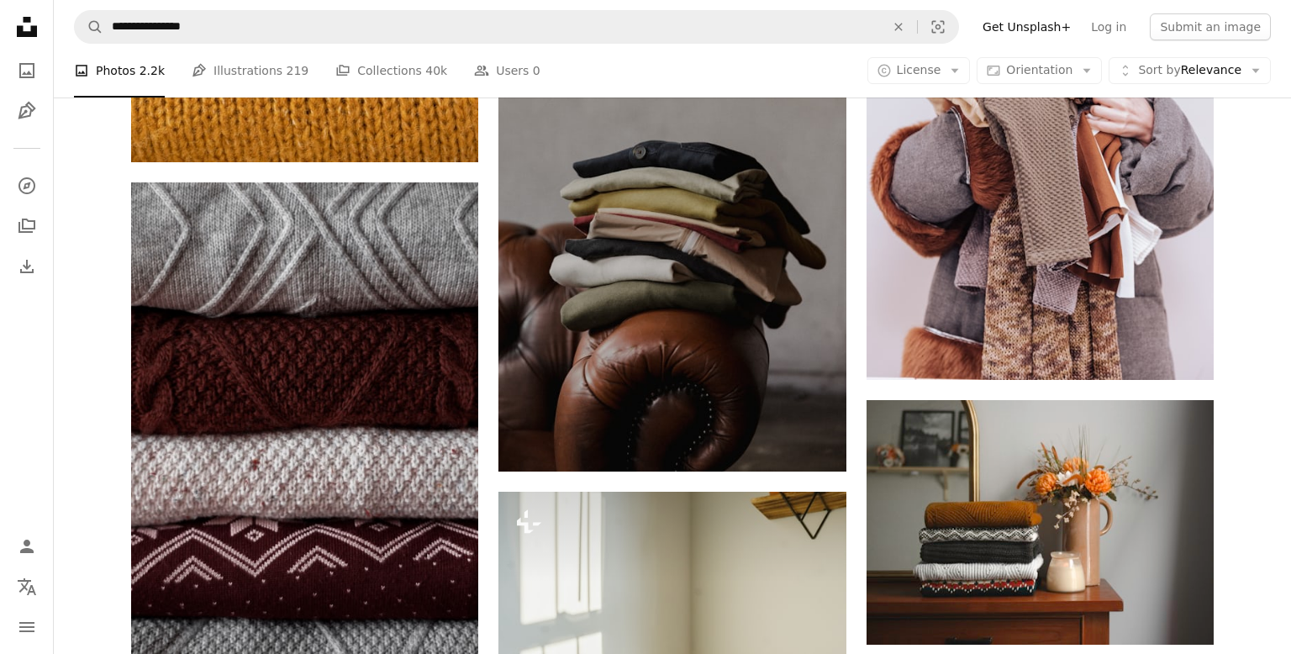
scroll to position [1946, 0]
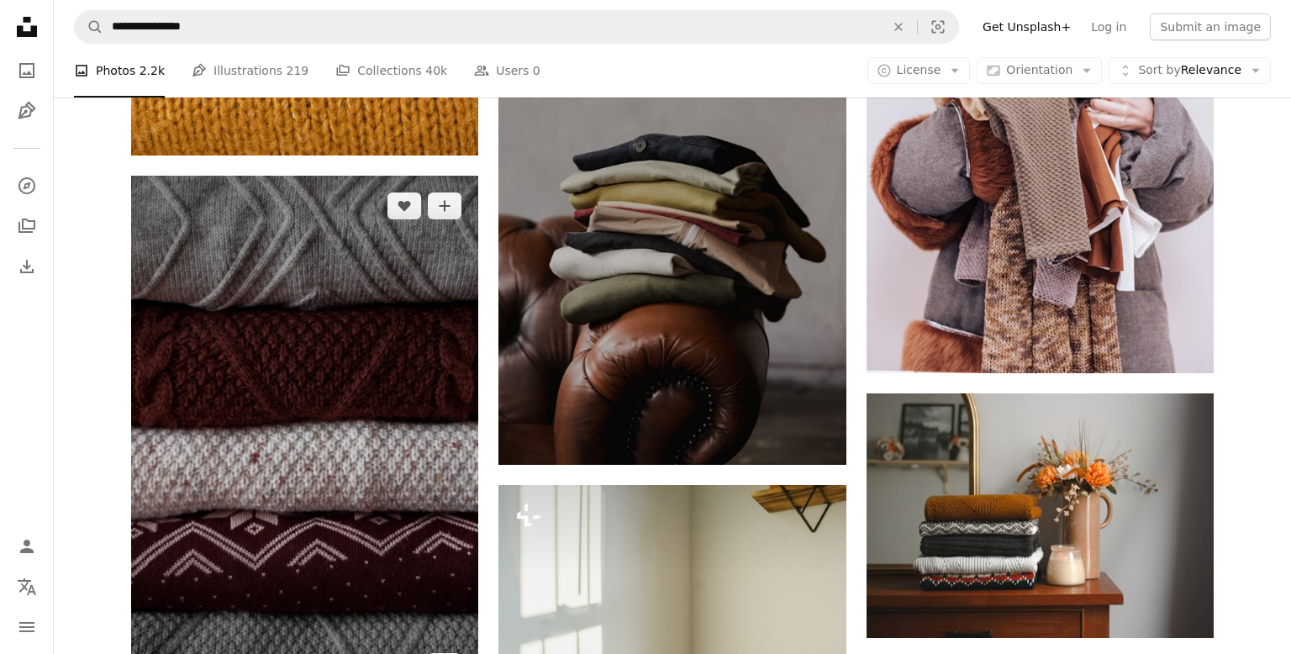
click at [399, 279] on img at bounding box center [304, 436] width 347 height 521
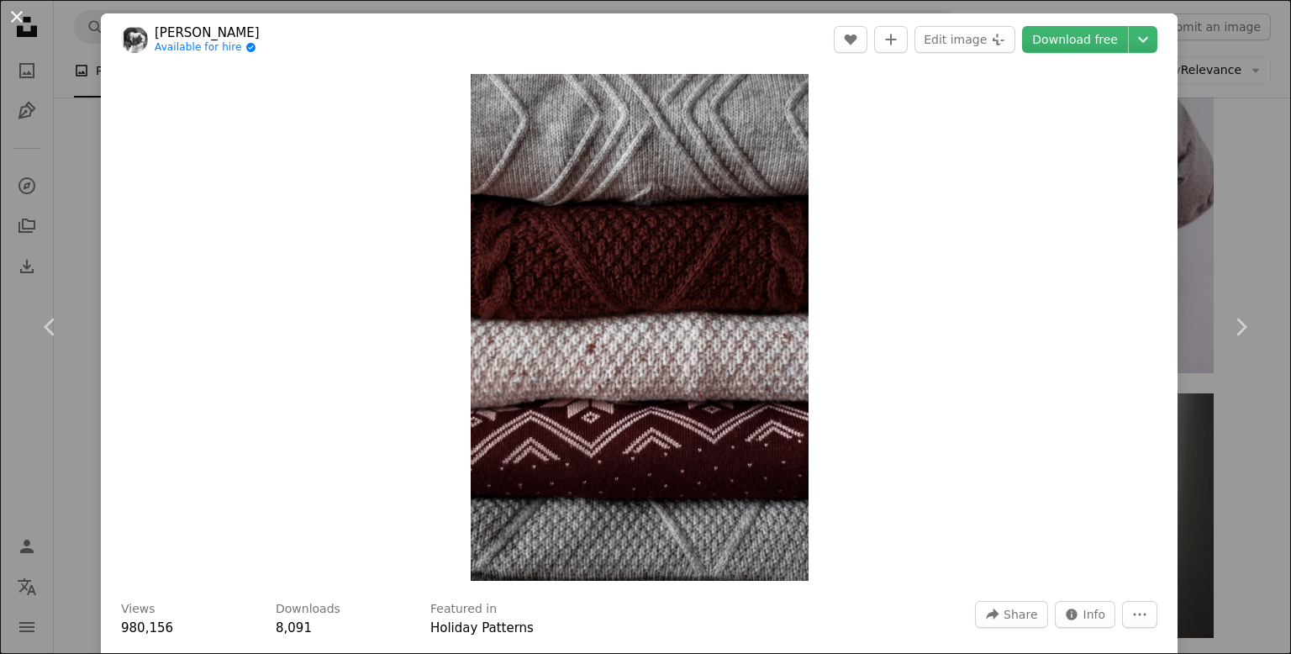
click at [13, 24] on button "An X shape" at bounding box center [17, 17] width 20 height 20
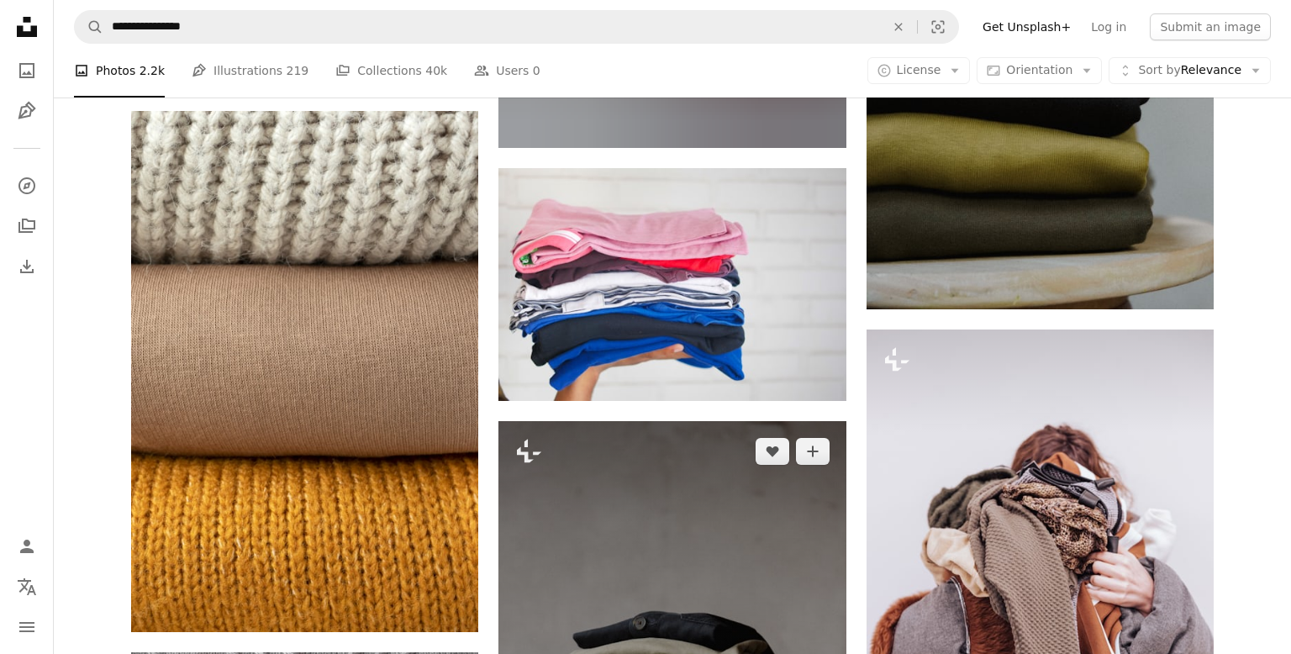
scroll to position [1455, 0]
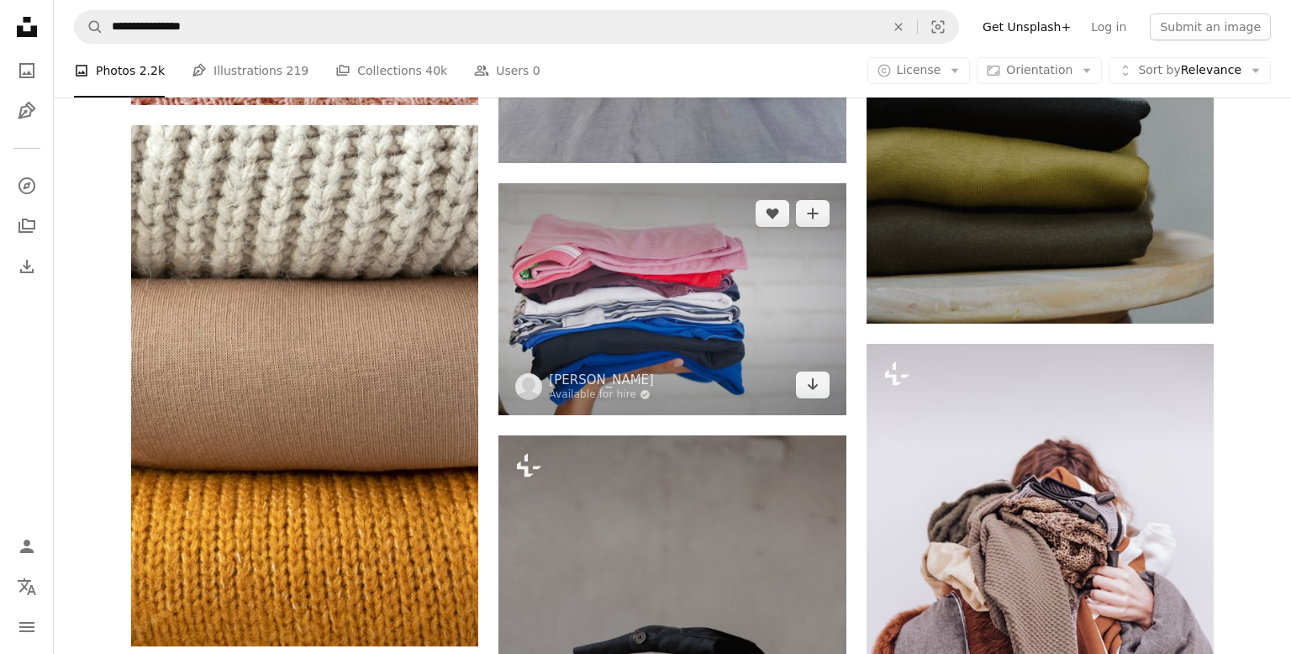
click at [571, 315] on img at bounding box center [672, 299] width 347 height 232
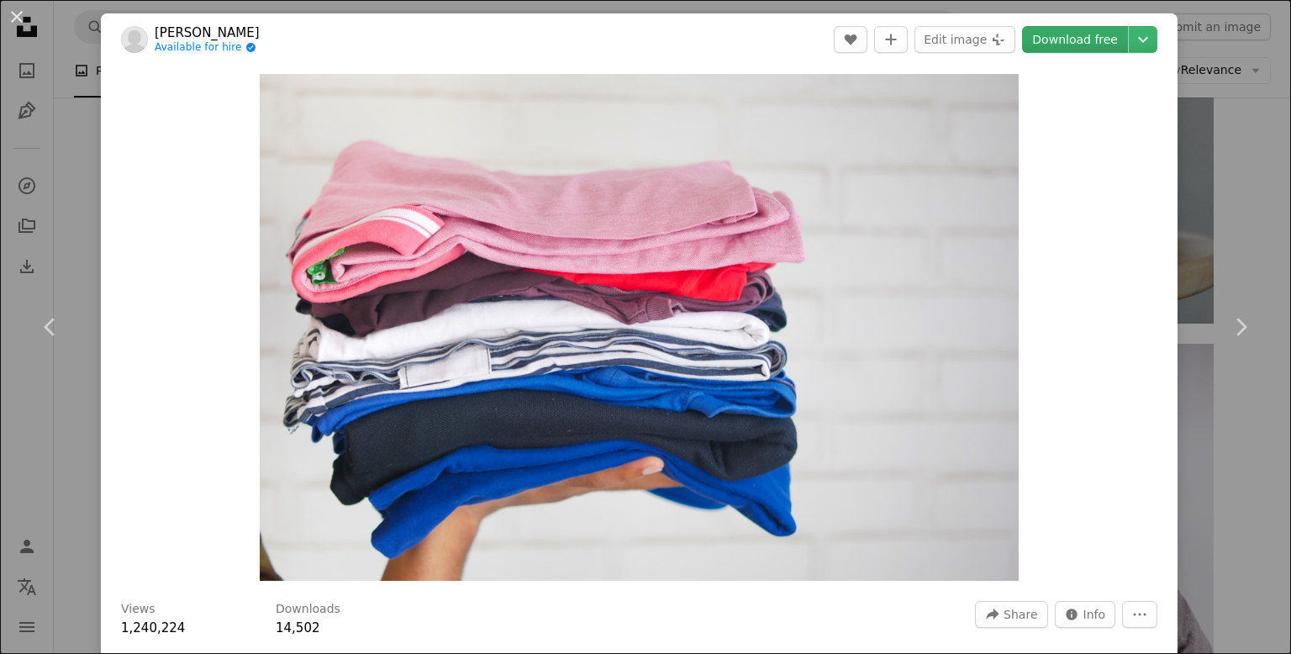
click at [1095, 45] on link "Download free" at bounding box center [1075, 39] width 106 height 27
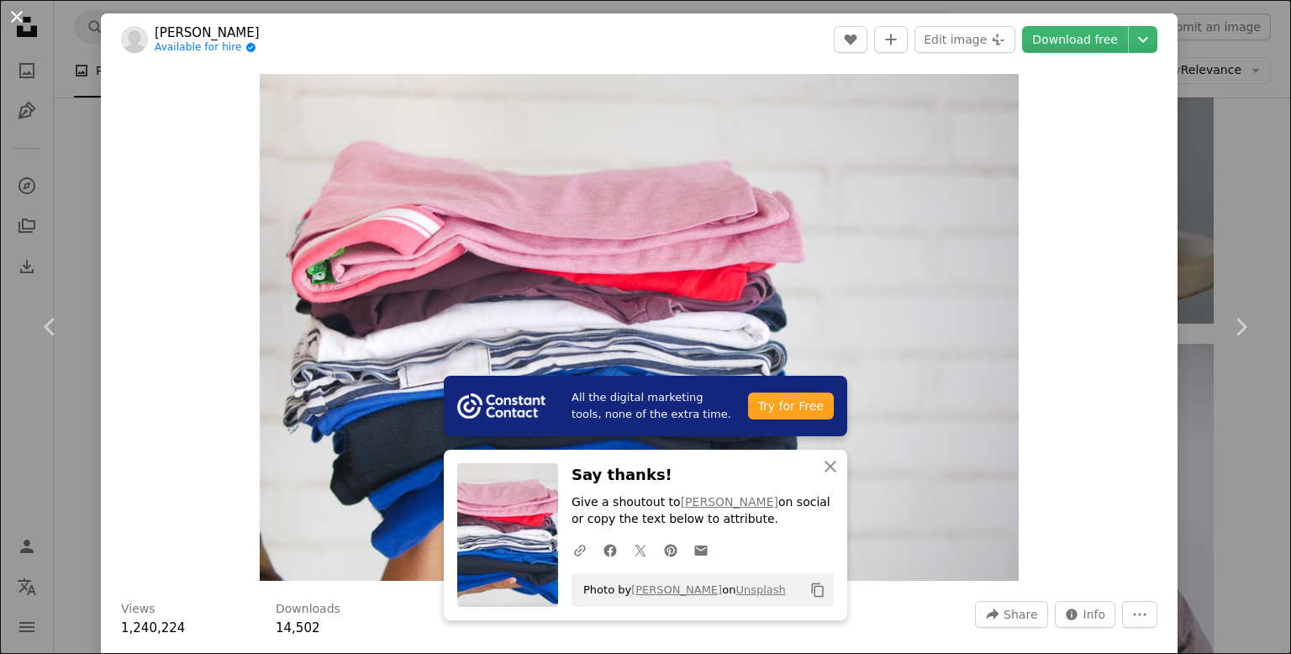
click at [15, 18] on button "An X shape" at bounding box center [17, 17] width 20 height 20
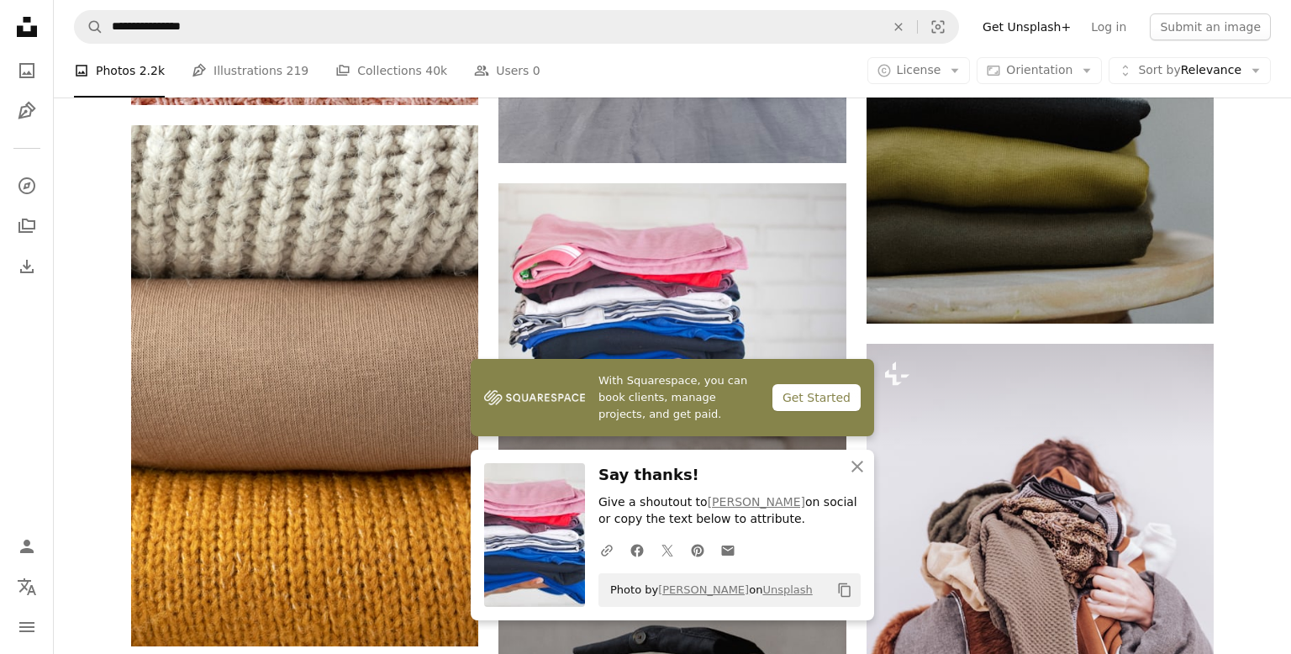
click at [417, 45] on nav "**********" at bounding box center [672, 27] width 1237 height 54
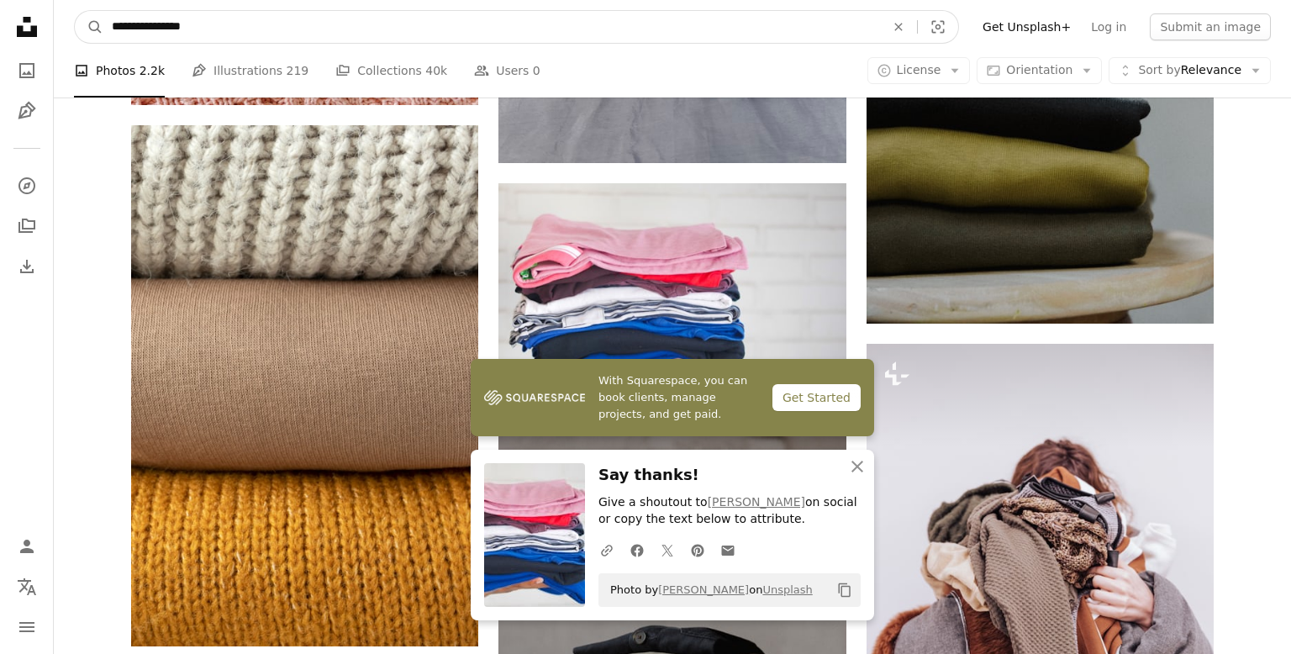
click at [426, 31] on input "**********" at bounding box center [491, 27] width 777 height 32
type input "*"
type input "**********"
click at [75, 11] on button "A magnifying glass" at bounding box center [89, 27] width 29 height 32
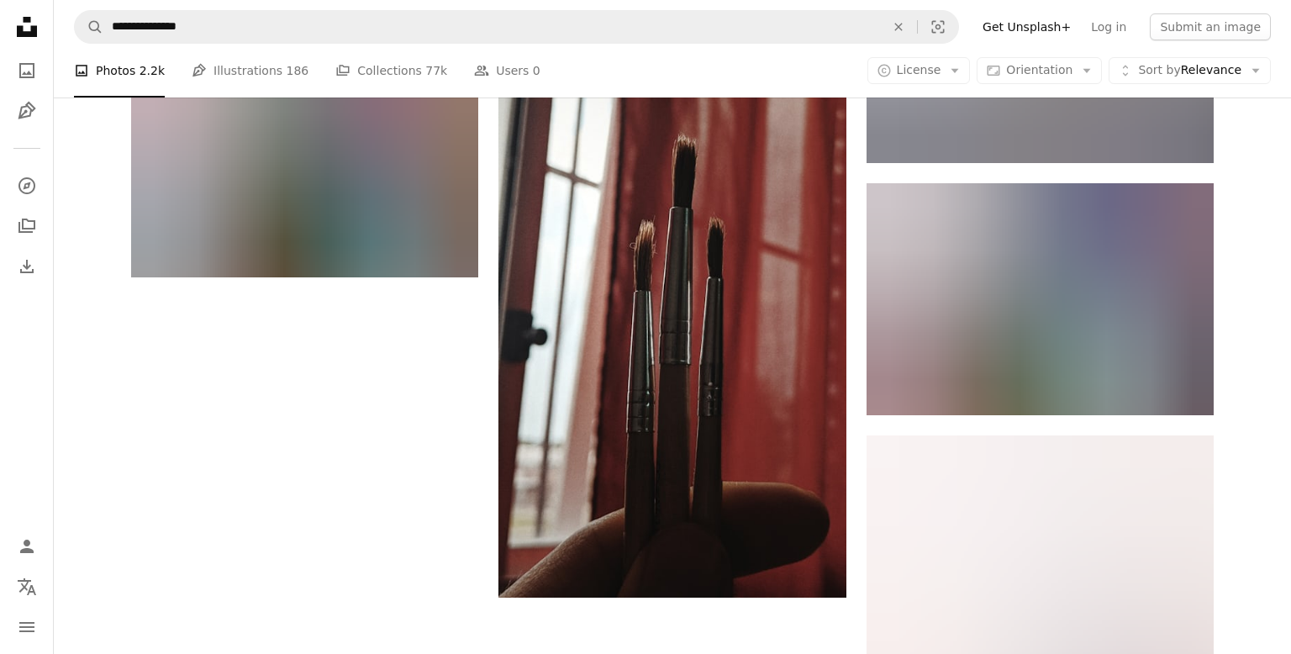
scroll to position [2243, 0]
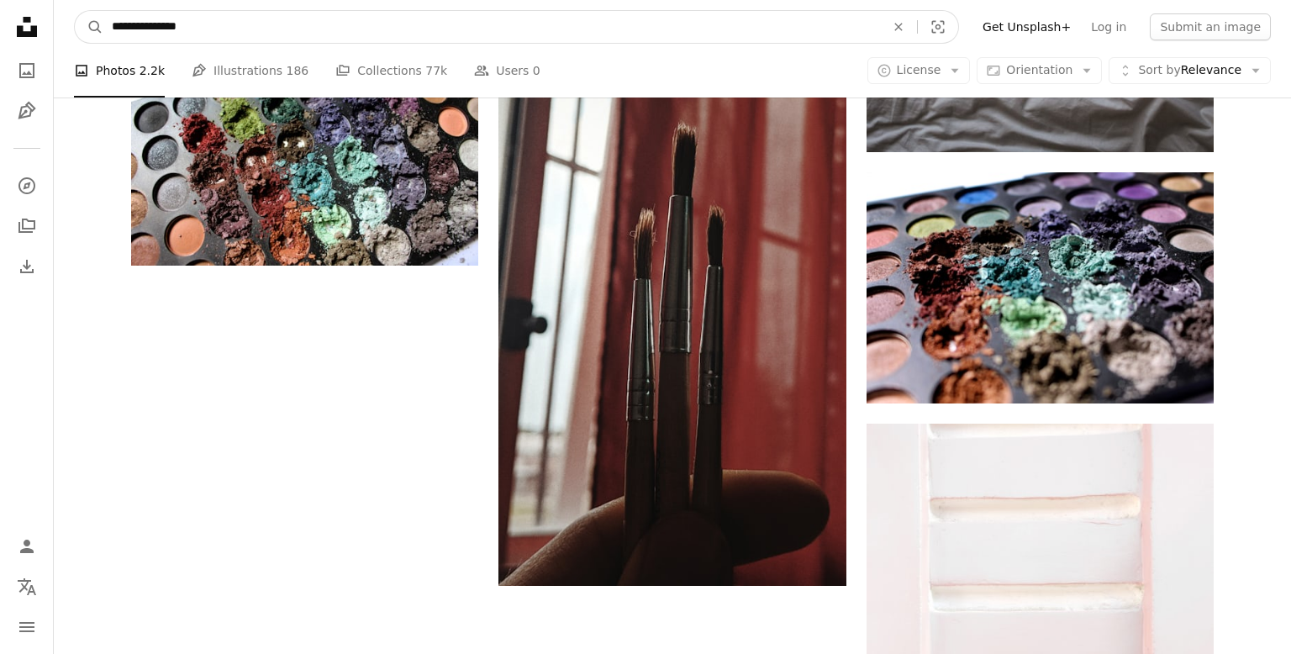
click at [434, 34] on input "**********" at bounding box center [491, 27] width 777 height 32
type input "**********"
click at [75, 11] on button "A magnifying glass" at bounding box center [89, 27] width 29 height 32
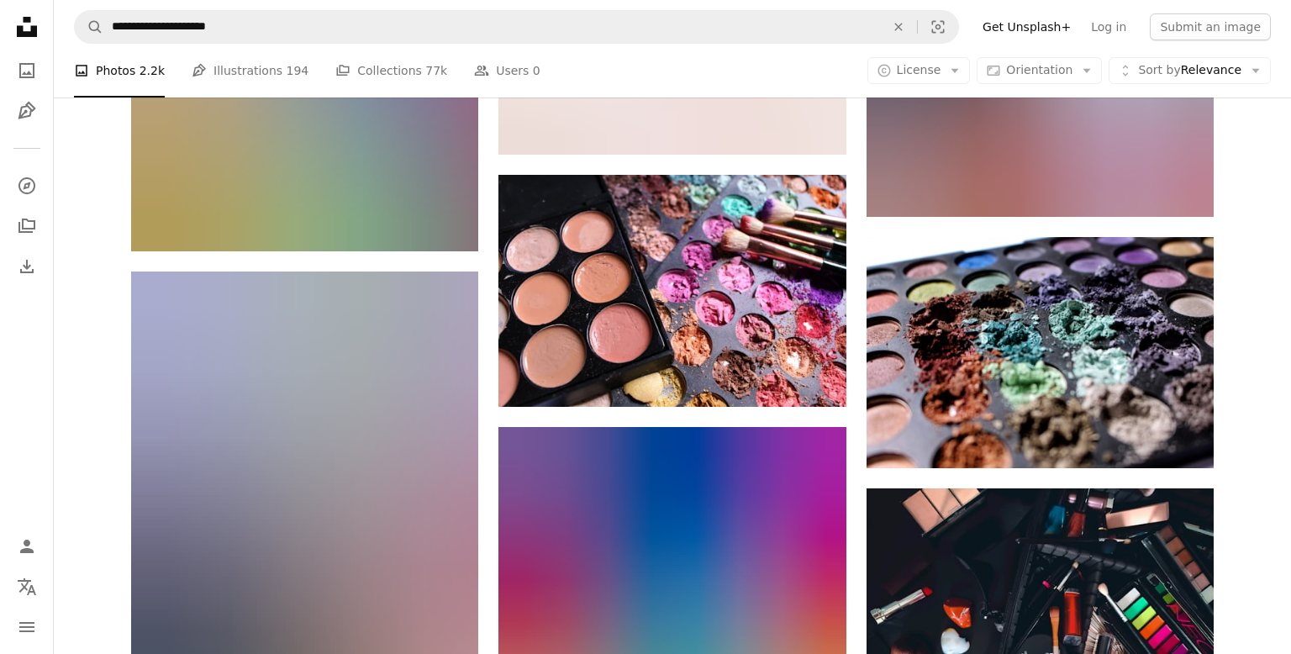
scroll to position [1144, 0]
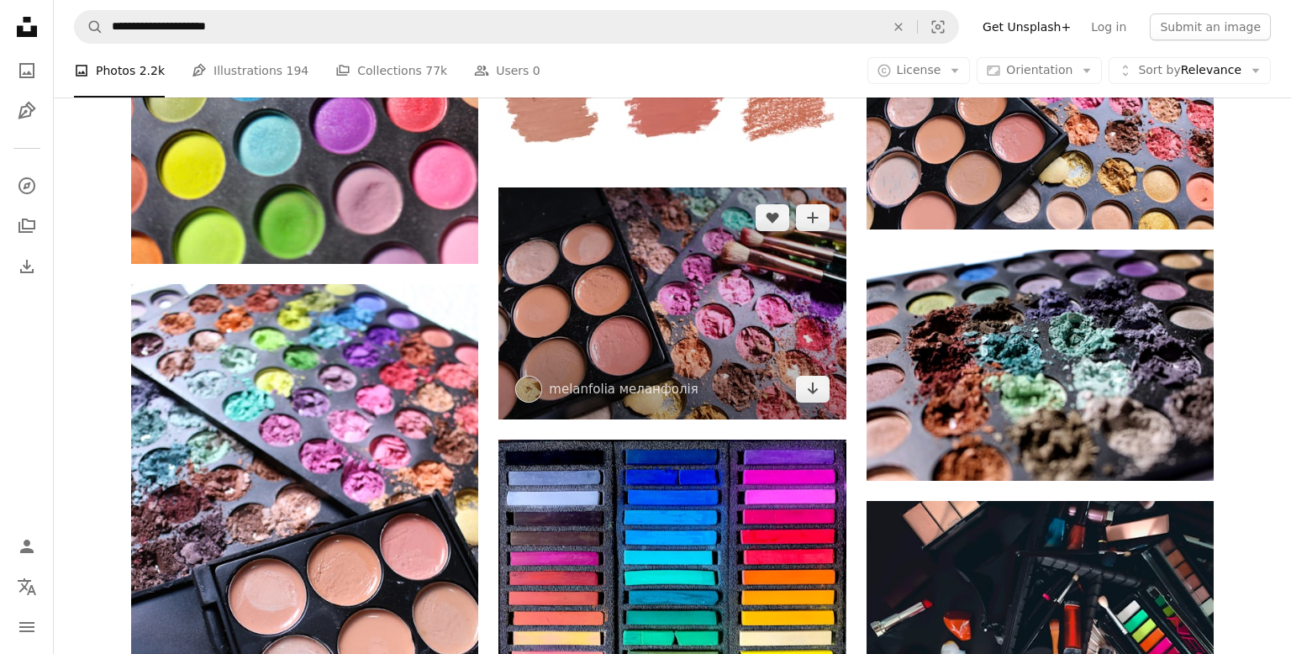
click at [681, 336] on img at bounding box center [672, 302] width 347 height 231
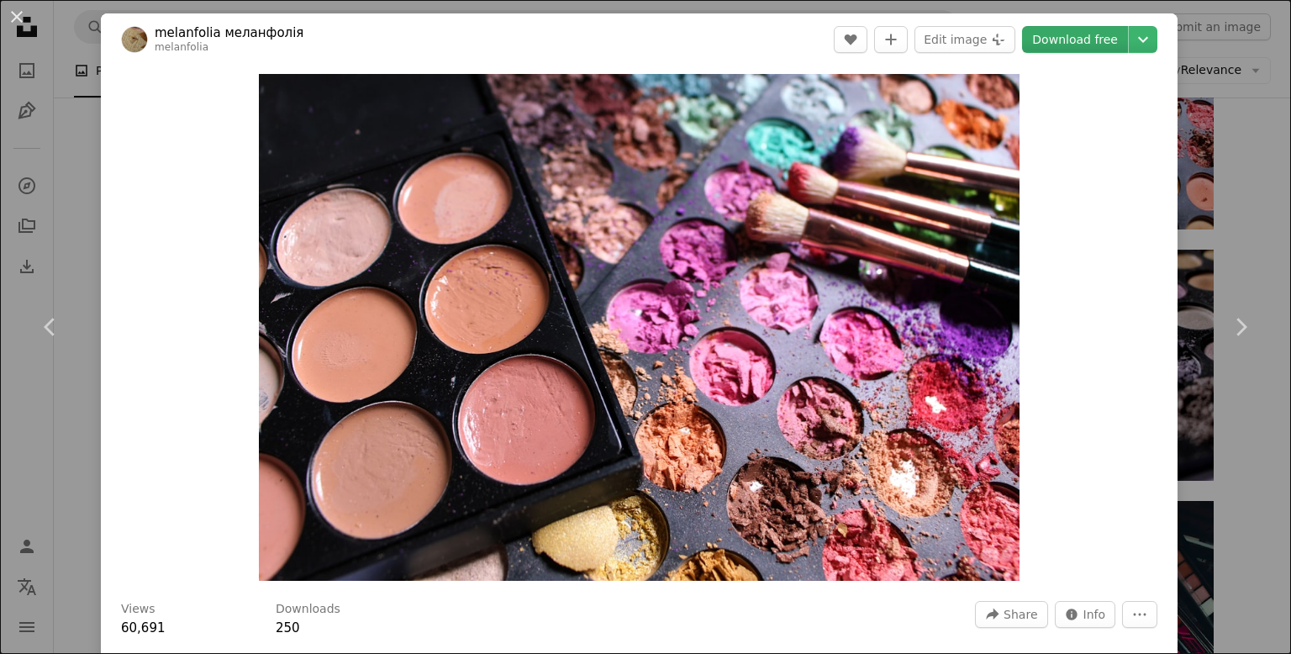
click at [1086, 40] on link "Download free" at bounding box center [1075, 39] width 106 height 27
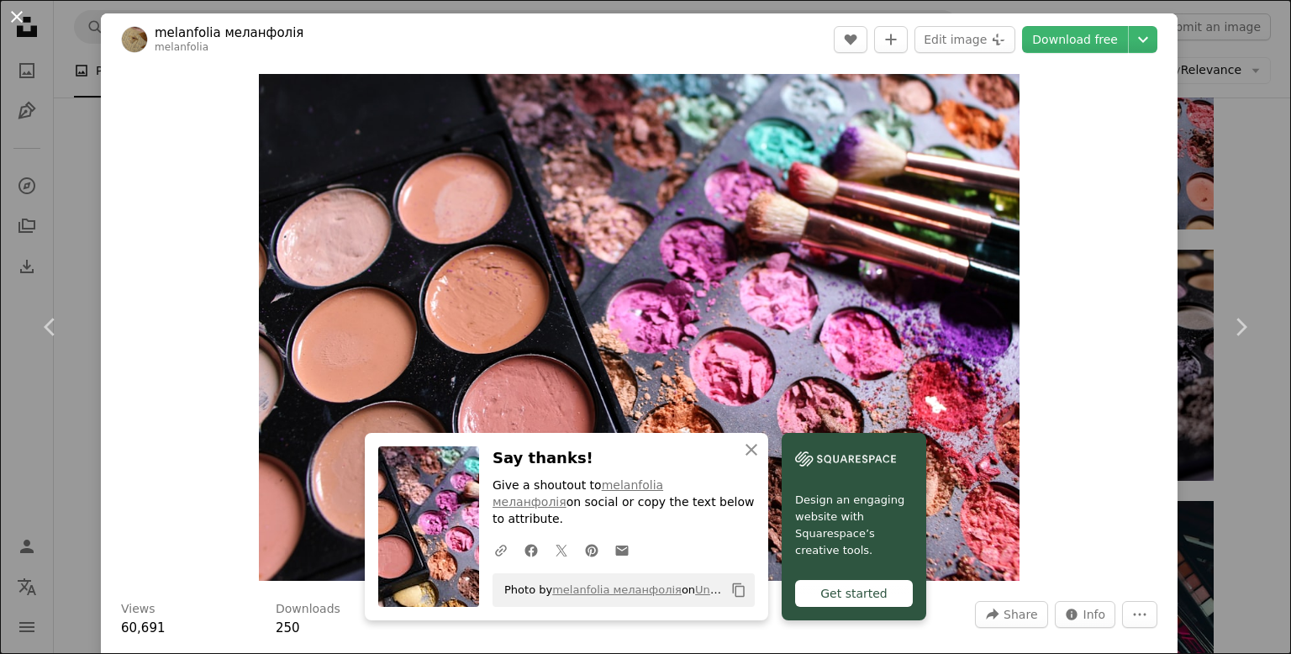
click at [13, 13] on button "An X shape" at bounding box center [17, 17] width 20 height 20
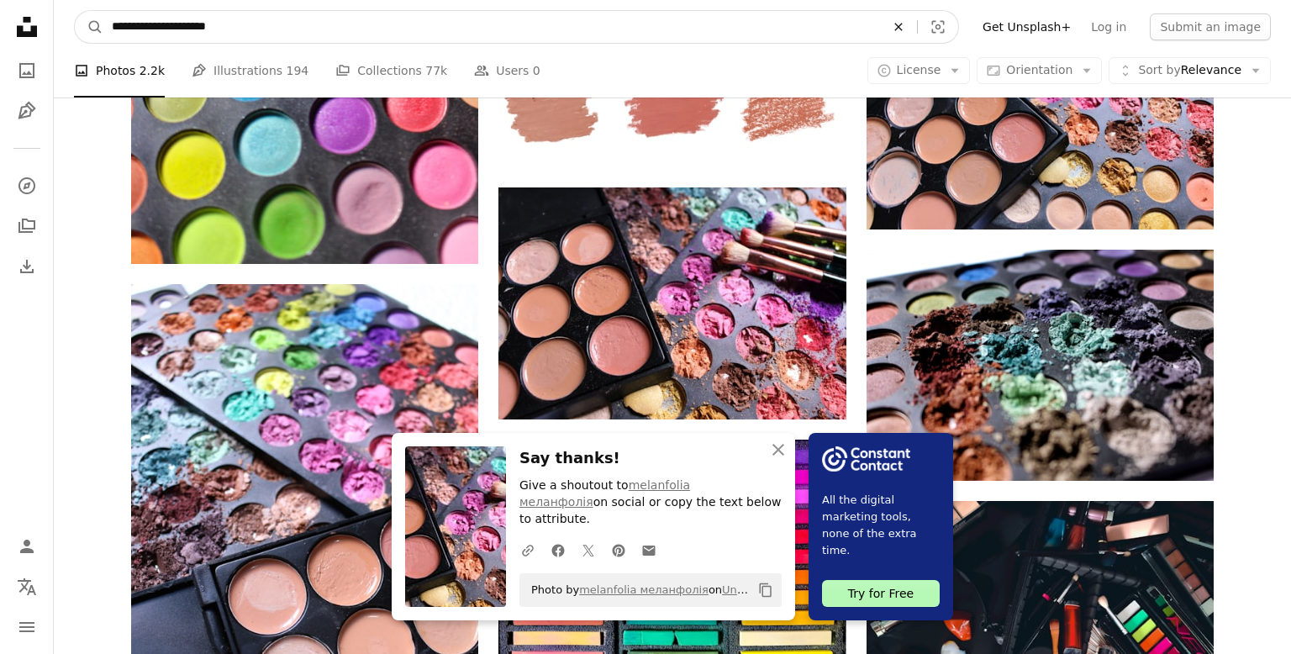
click at [917, 29] on icon "An X shape" at bounding box center [898, 26] width 37 height 13
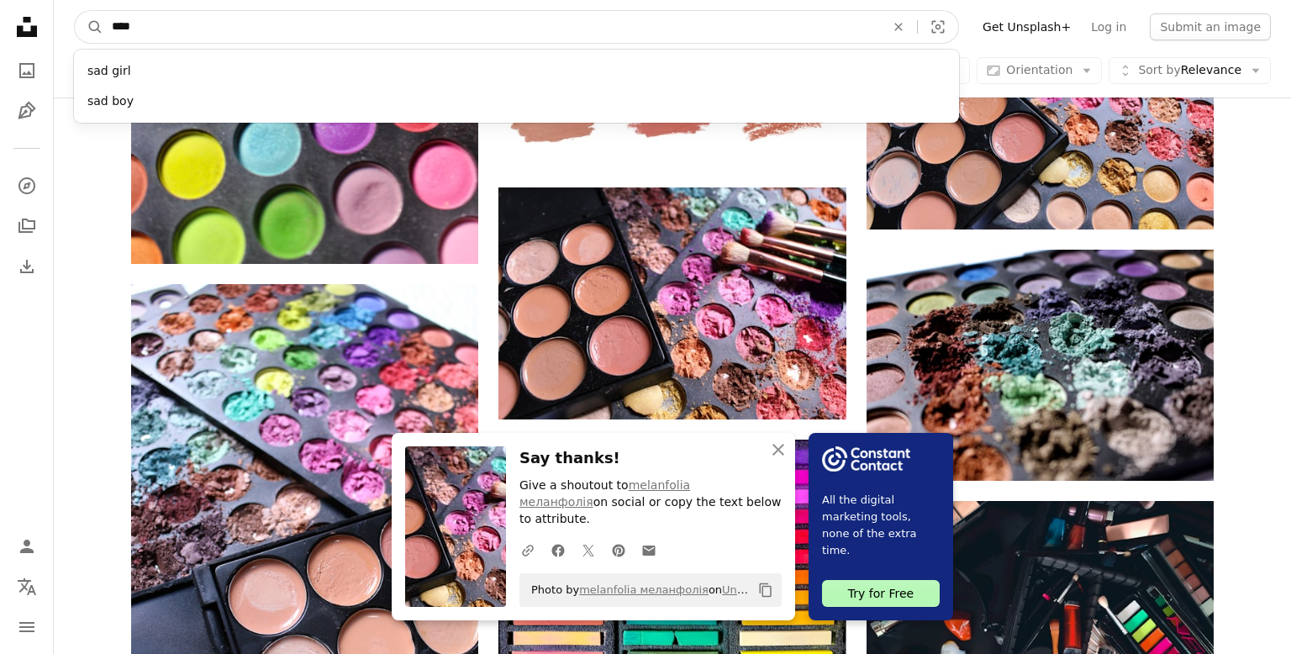
type input "****"
click at [75, 11] on button "A magnifying glass" at bounding box center [89, 27] width 29 height 32
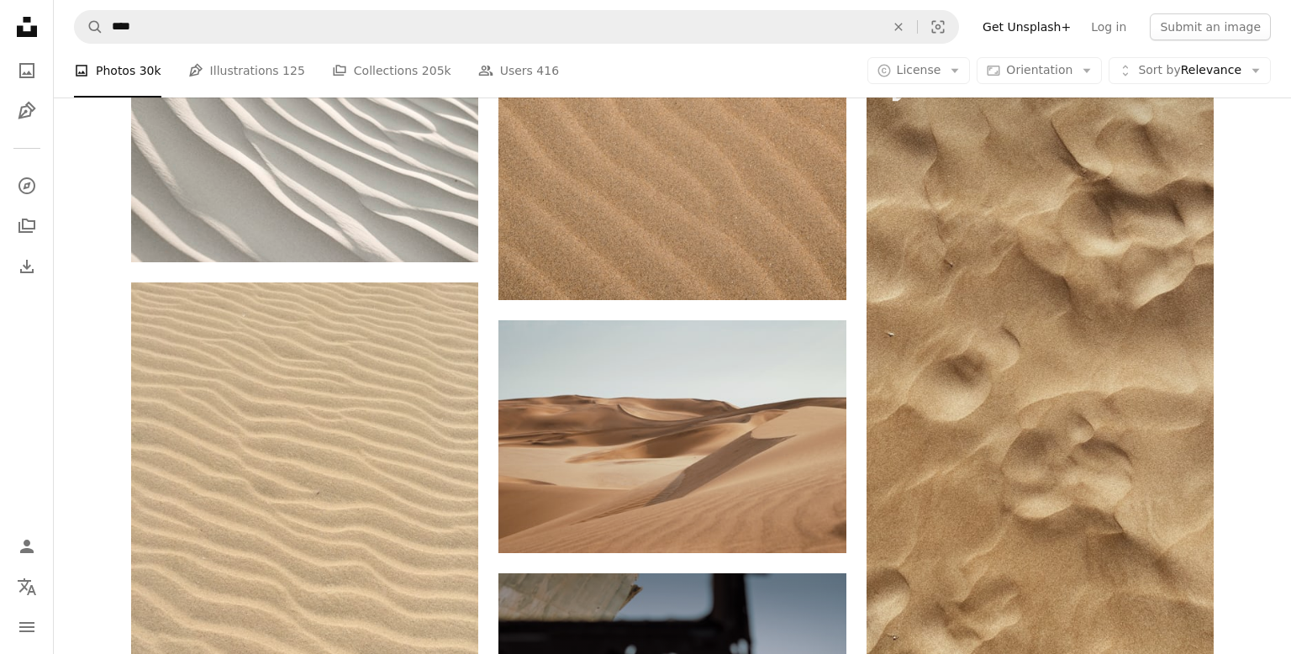
scroll to position [451, 0]
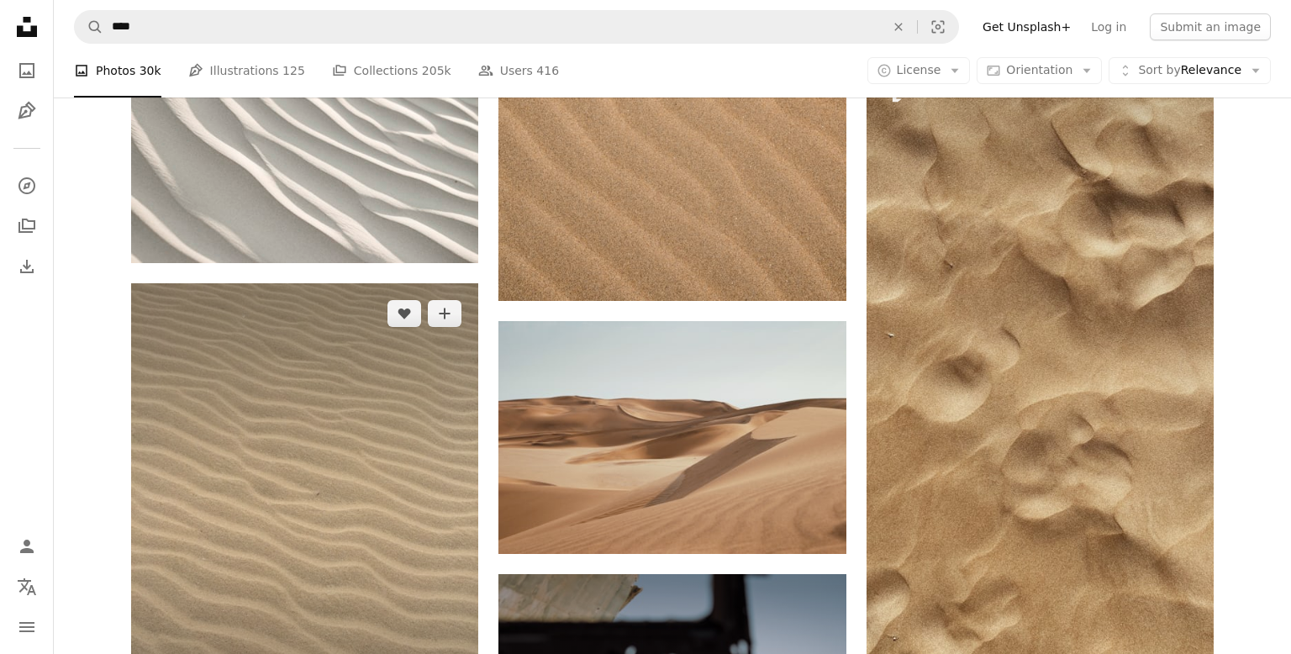
click at [339, 365] on img at bounding box center [304, 514] width 347 height 463
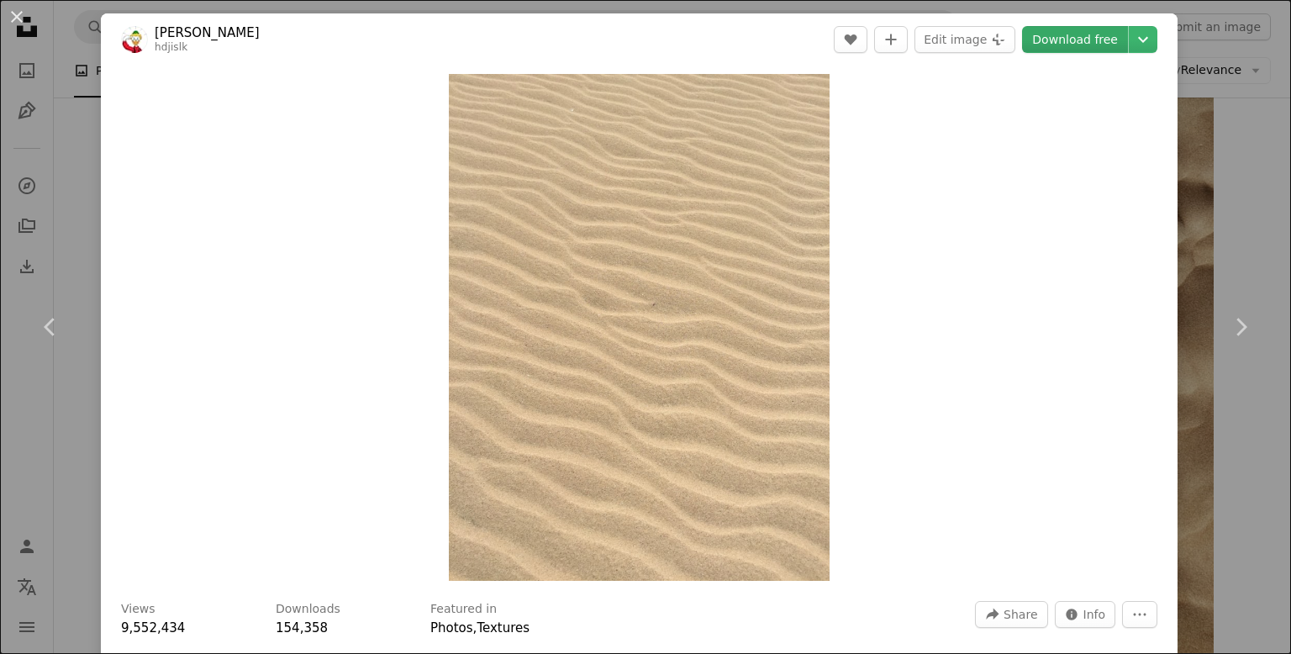
click at [1086, 50] on link "Download free" at bounding box center [1075, 39] width 106 height 27
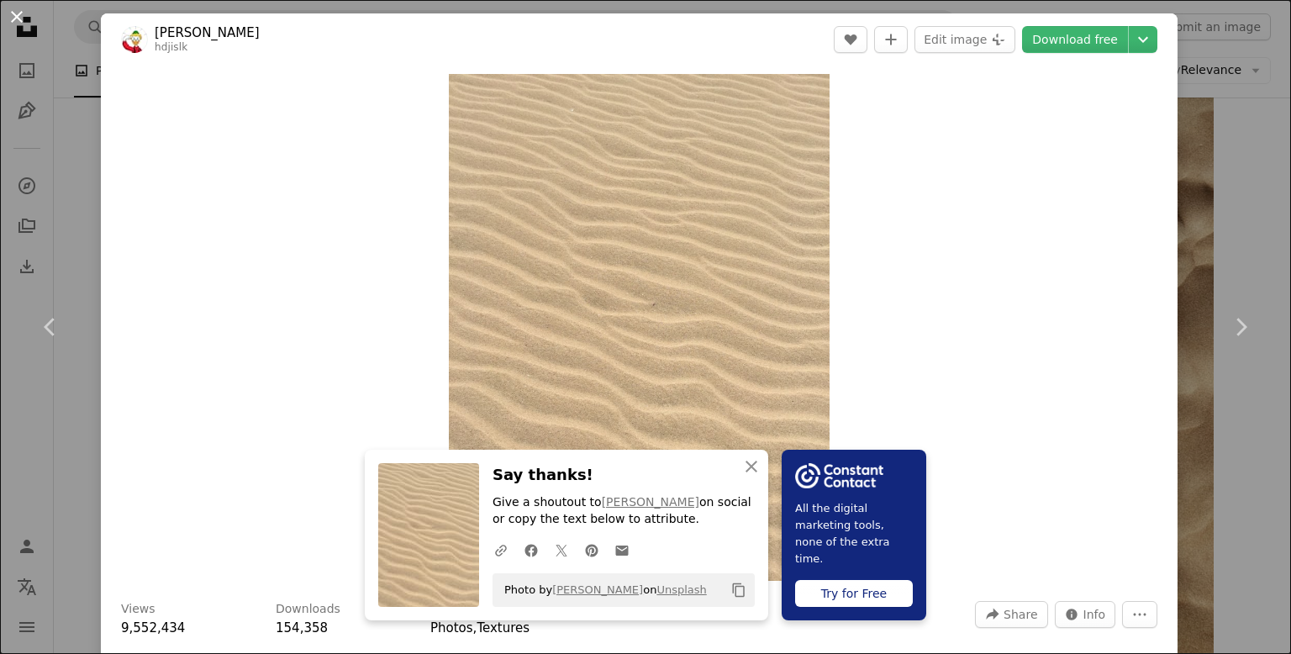
click at [18, 20] on button "An X shape" at bounding box center [17, 17] width 20 height 20
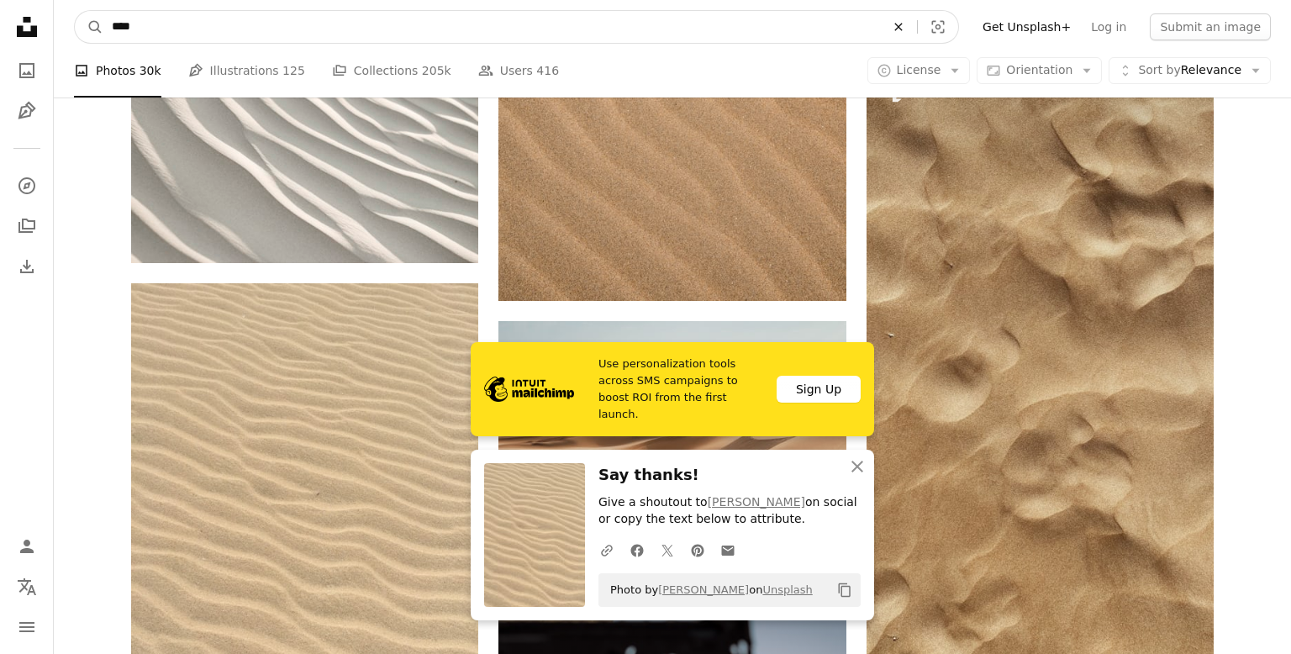
click at [917, 34] on button "An X shape" at bounding box center [898, 27] width 37 height 32
type input "**********"
click at [75, 11] on button "A magnifying glass" at bounding box center [89, 27] width 29 height 32
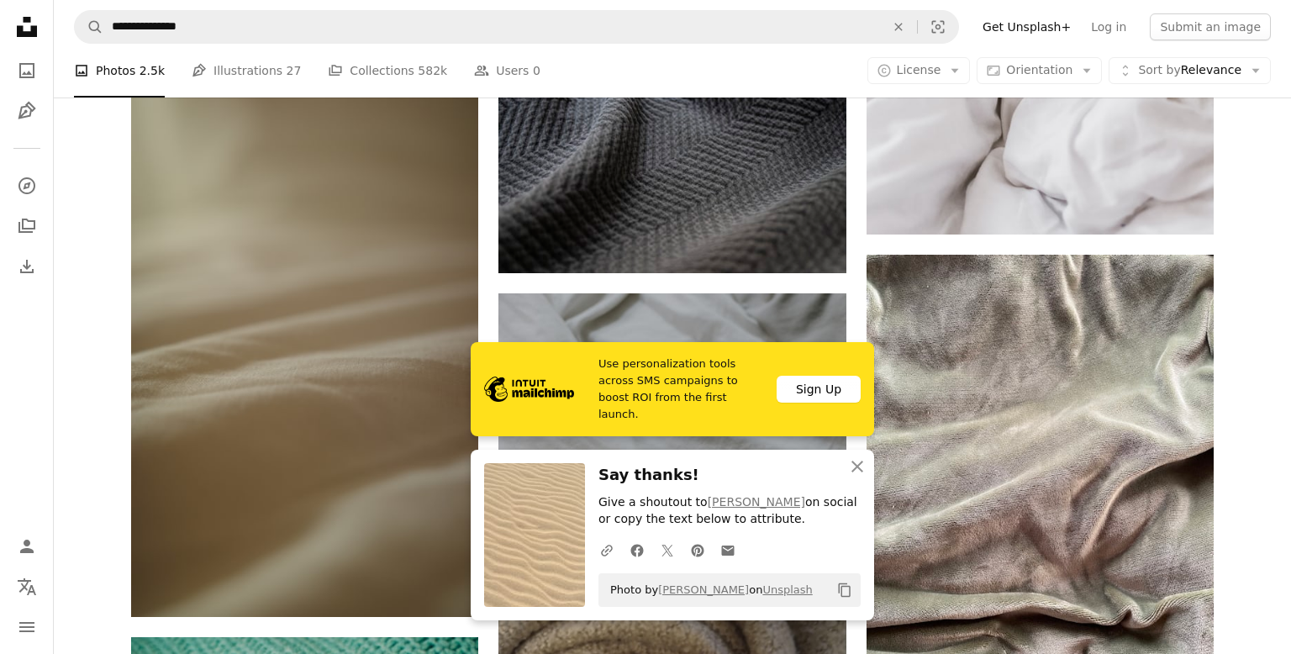
scroll to position [1131, 0]
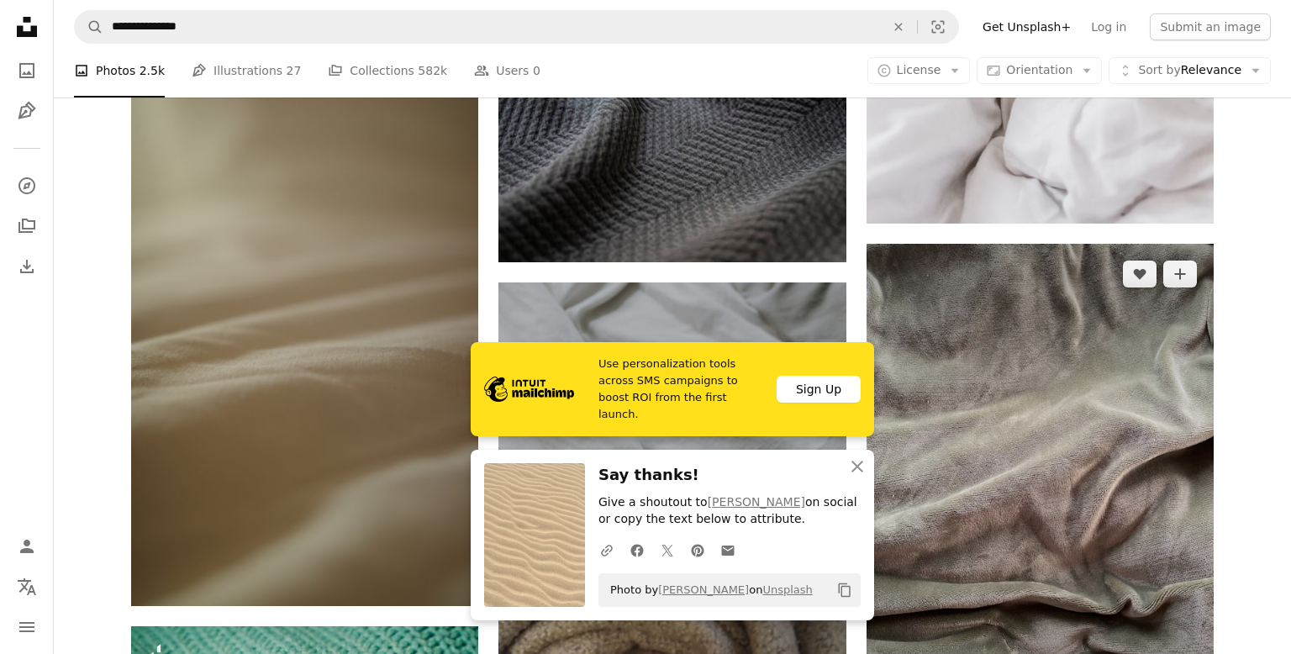
click at [1066, 358] on img at bounding box center [1040, 475] width 347 height 463
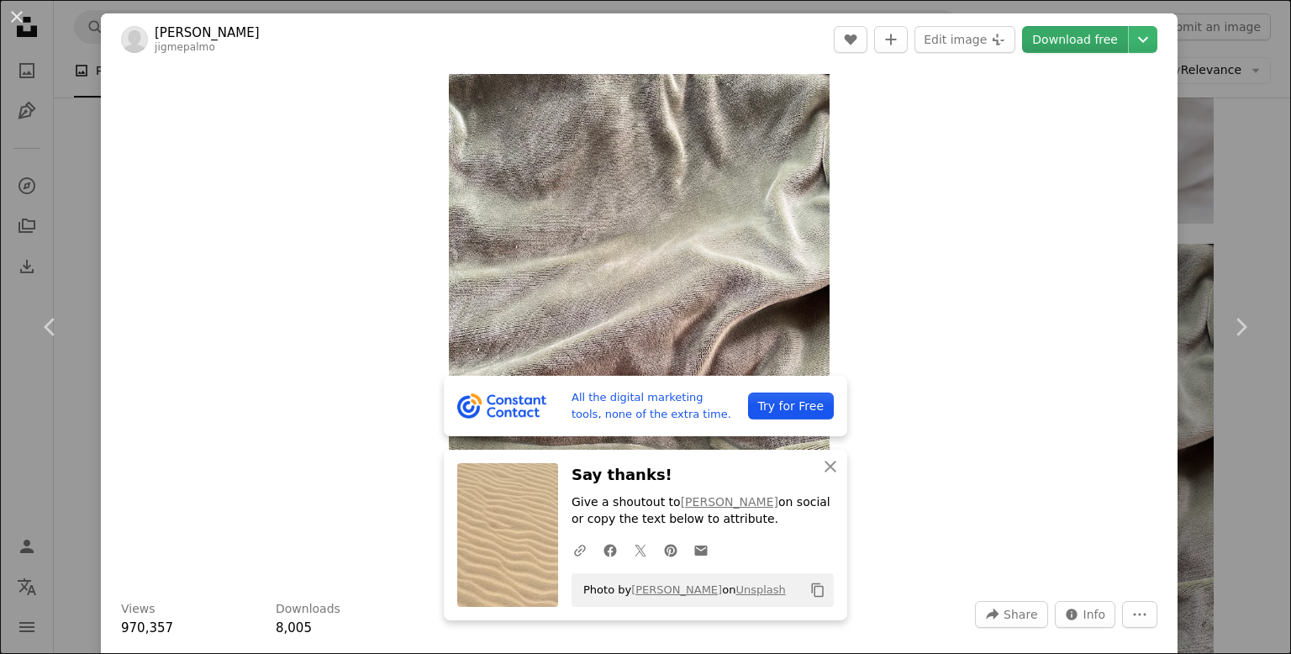
click at [1079, 43] on link "Download free" at bounding box center [1075, 39] width 106 height 27
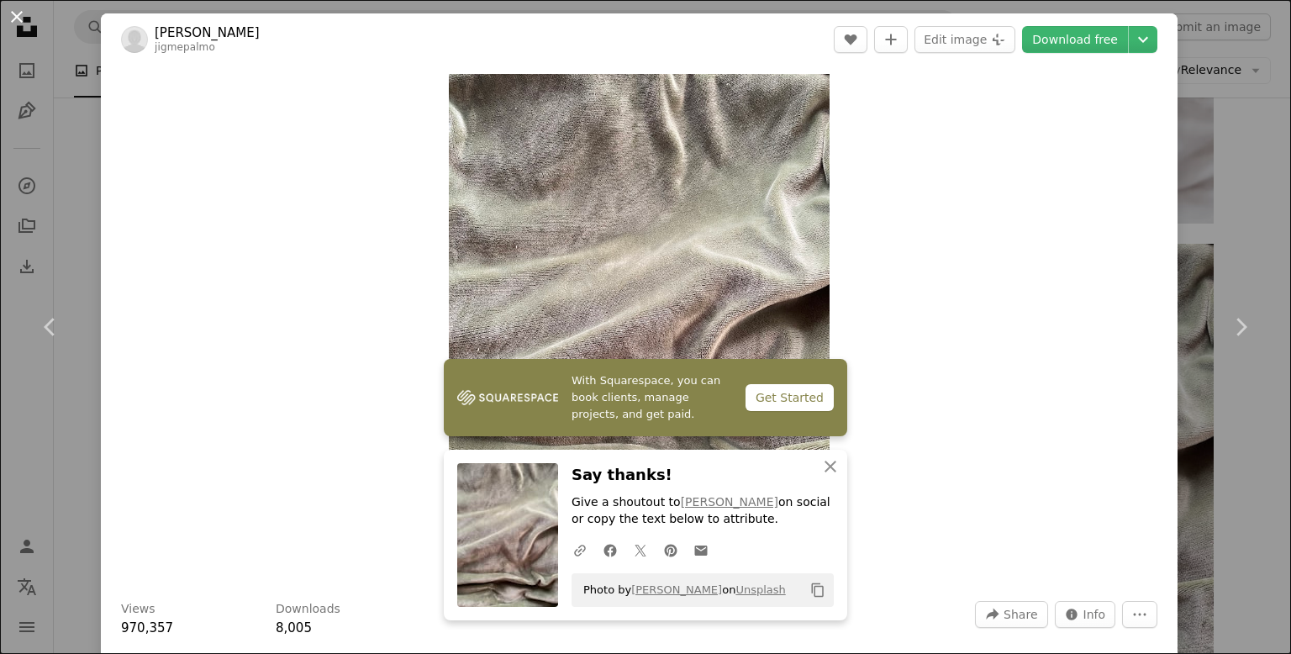
click at [18, 8] on button "An X shape" at bounding box center [17, 17] width 20 height 20
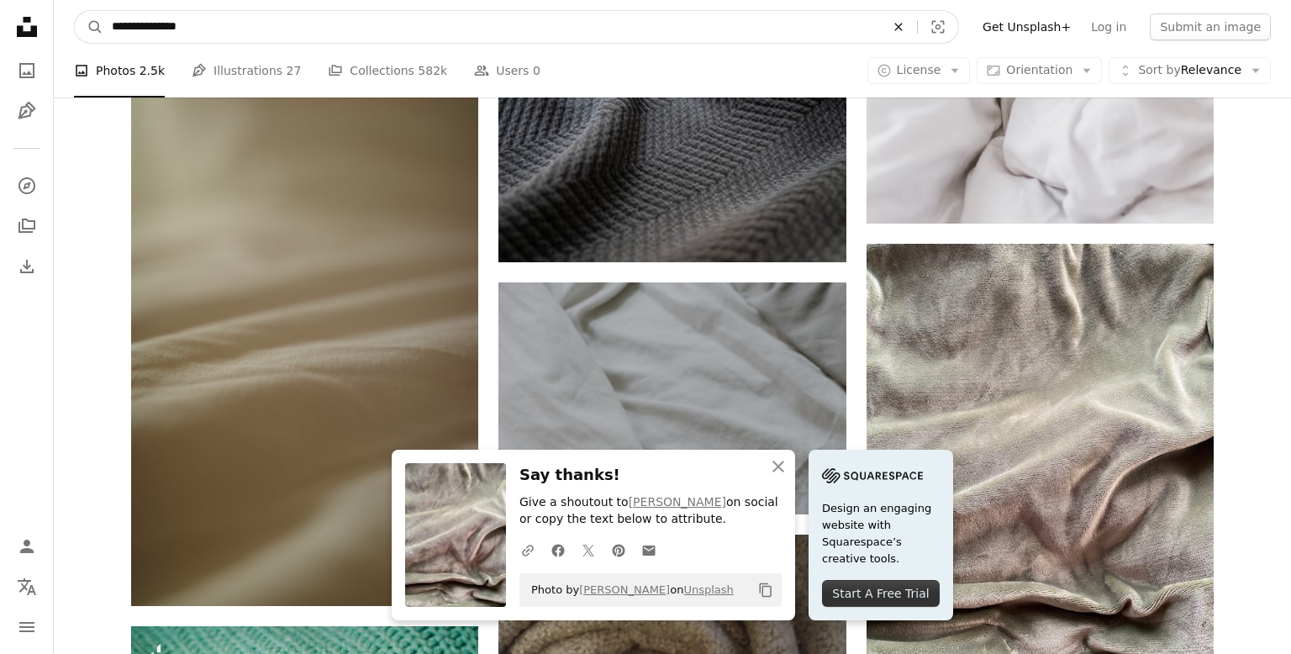
click at [917, 34] on button "An X shape" at bounding box center [898, 27] width 37 height 32
type input "**********"
click at [75, 11] on button "A magnifying glass" at bounding box center [89, 27] width 29 height 32
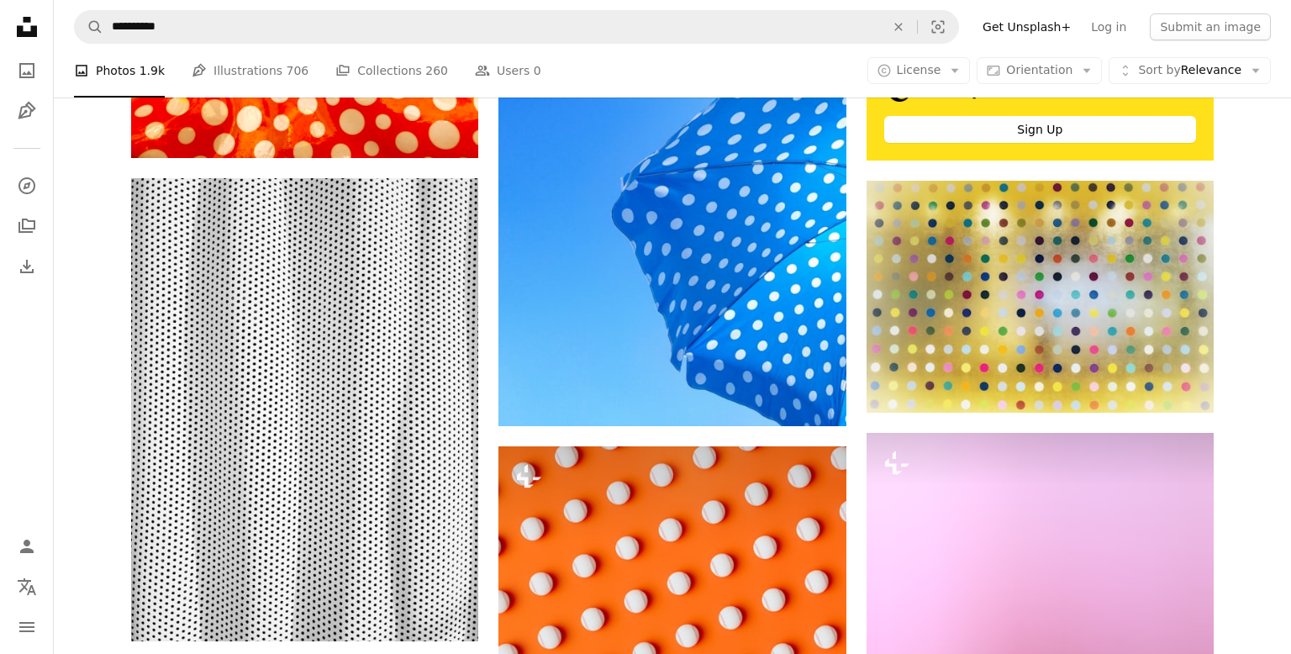
scroll to position [710, 0]
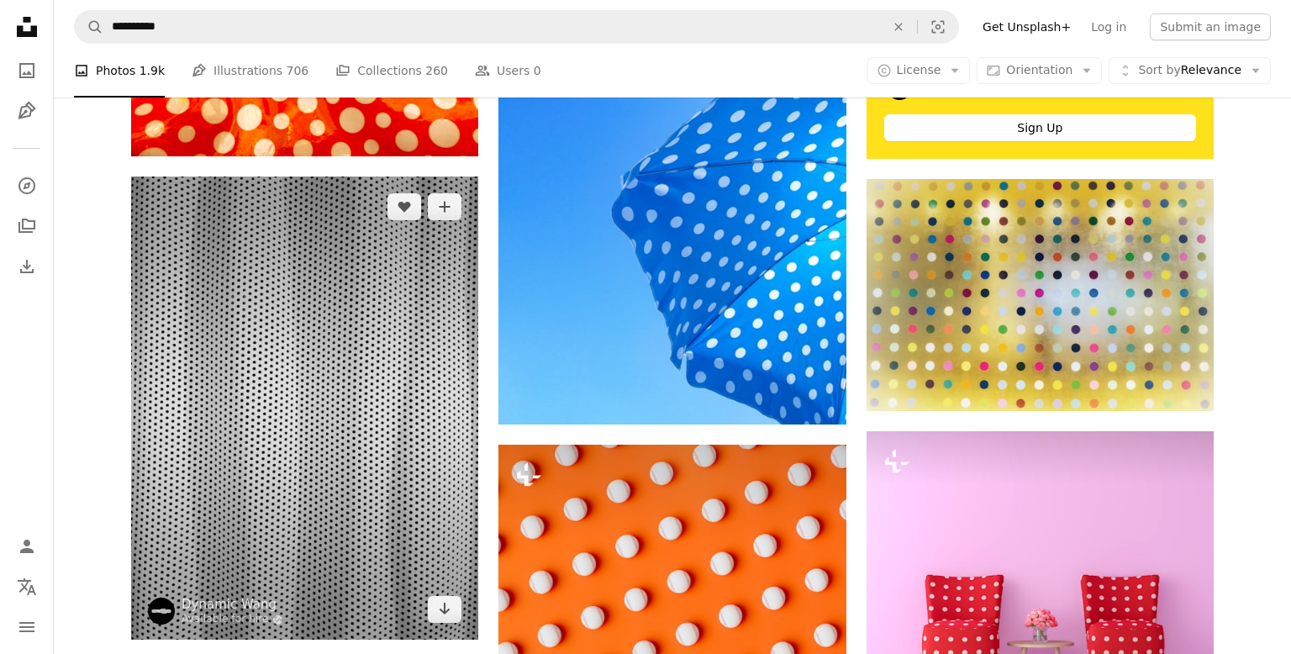
click at [346, 366] on img at bounding box center [304, 408] width 347 height 463
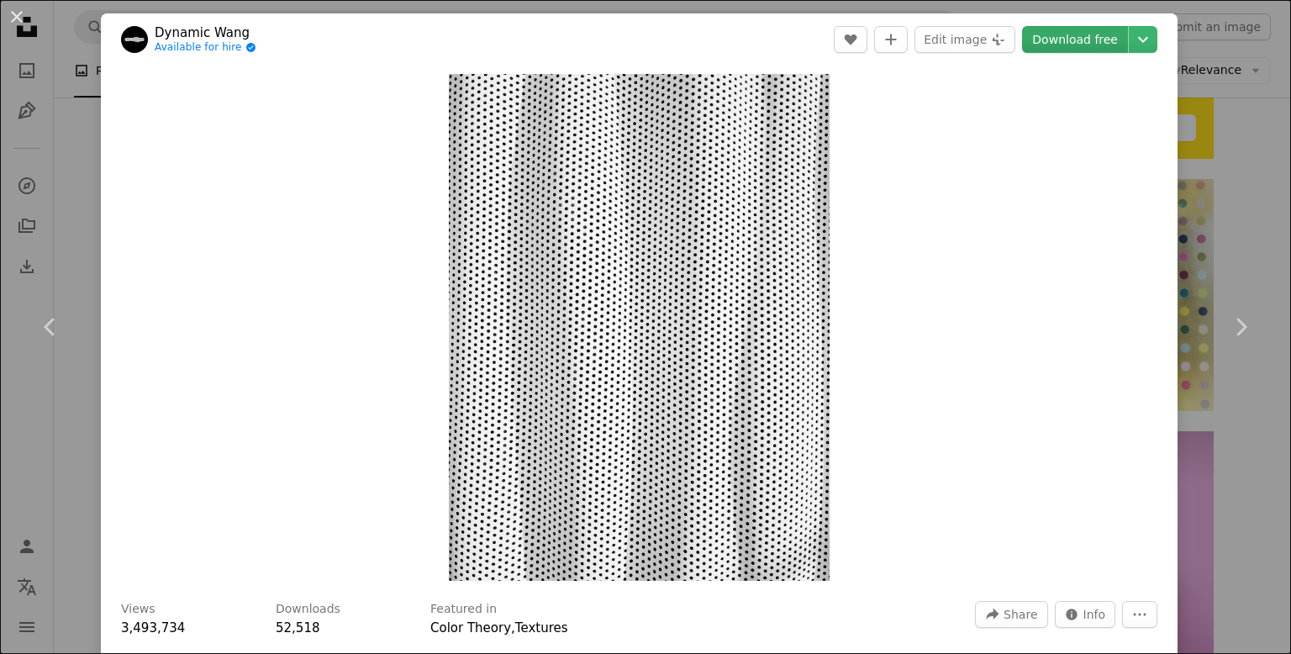
click at [1095, 42] on link "Download free" at bounding box center [1075, 39] width 106 height 27
